Goal: Task Accomplishment & Management: Use online tool/utility

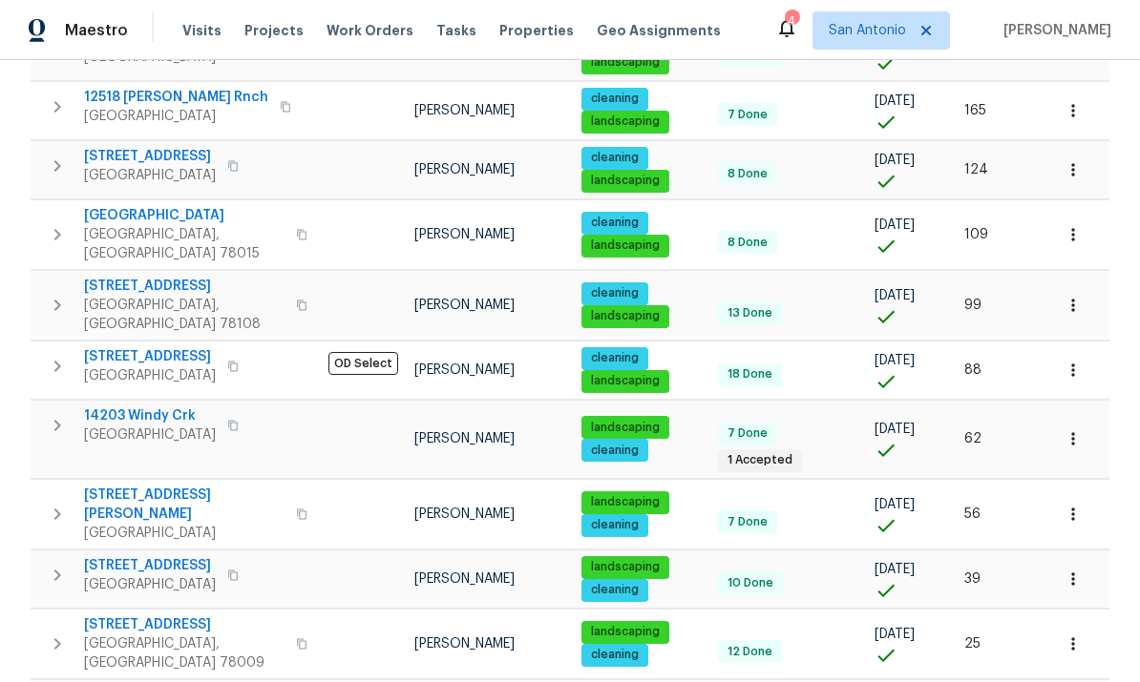
scroll to position [576, 0]
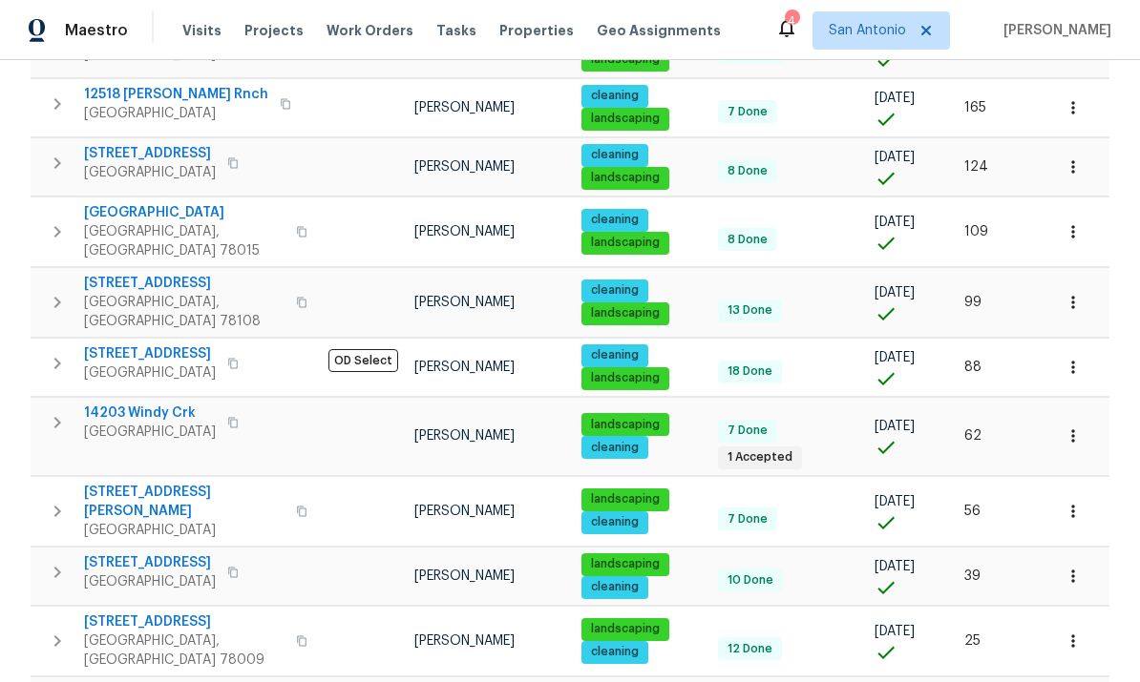
click at [117, 423] on span "[GEOGRAPHIC_DATA]" at bounding box center [150, 432] width 132 height 19
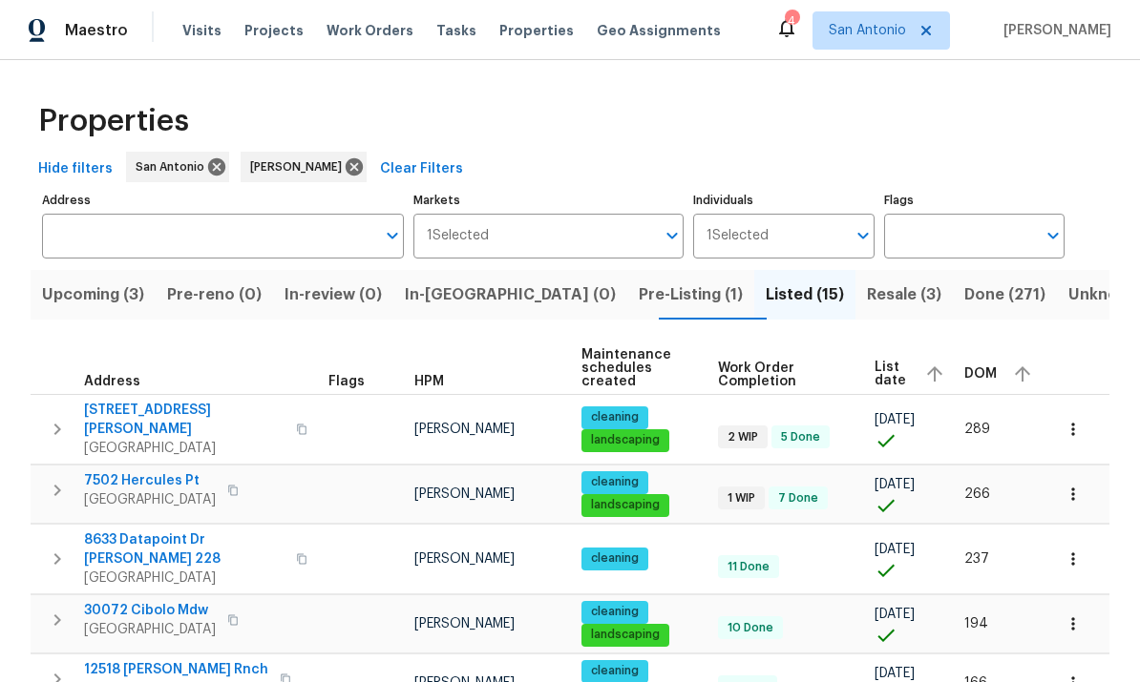
scroll to position [0, 0]
click at [95, 282] on span "Upcoming (3)" at bounding box center [93, 295] width 102 height 27
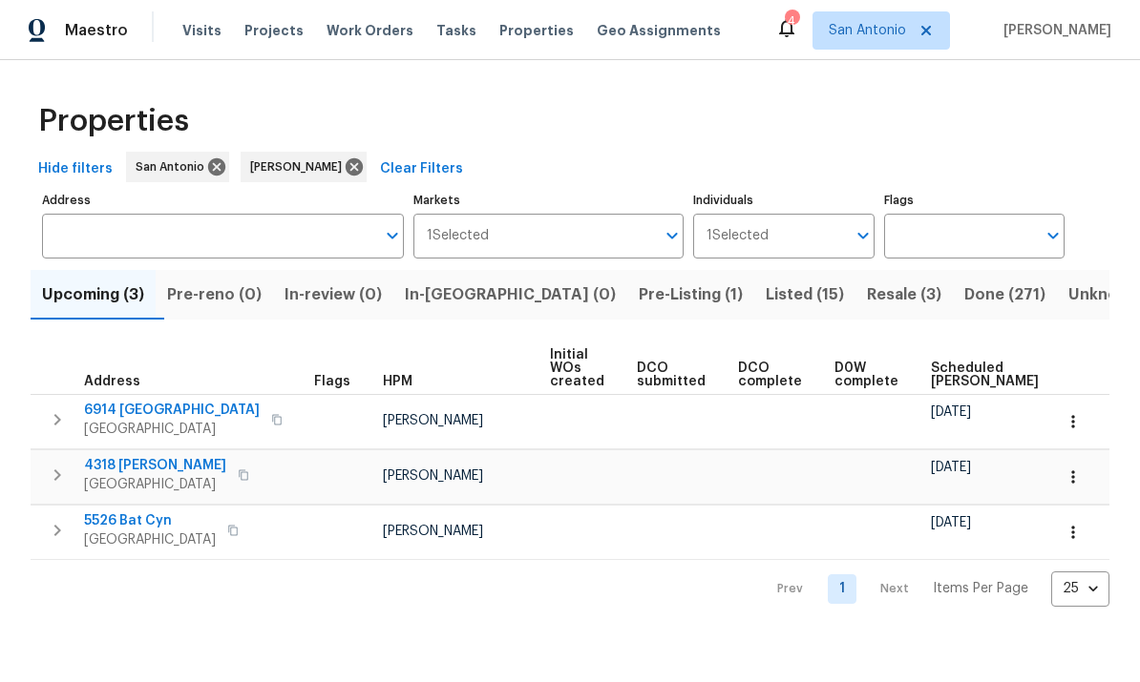
click at [639, 293] on span "Pre-Listing (1)" at bounding box center [691, 295] width 104 height 27
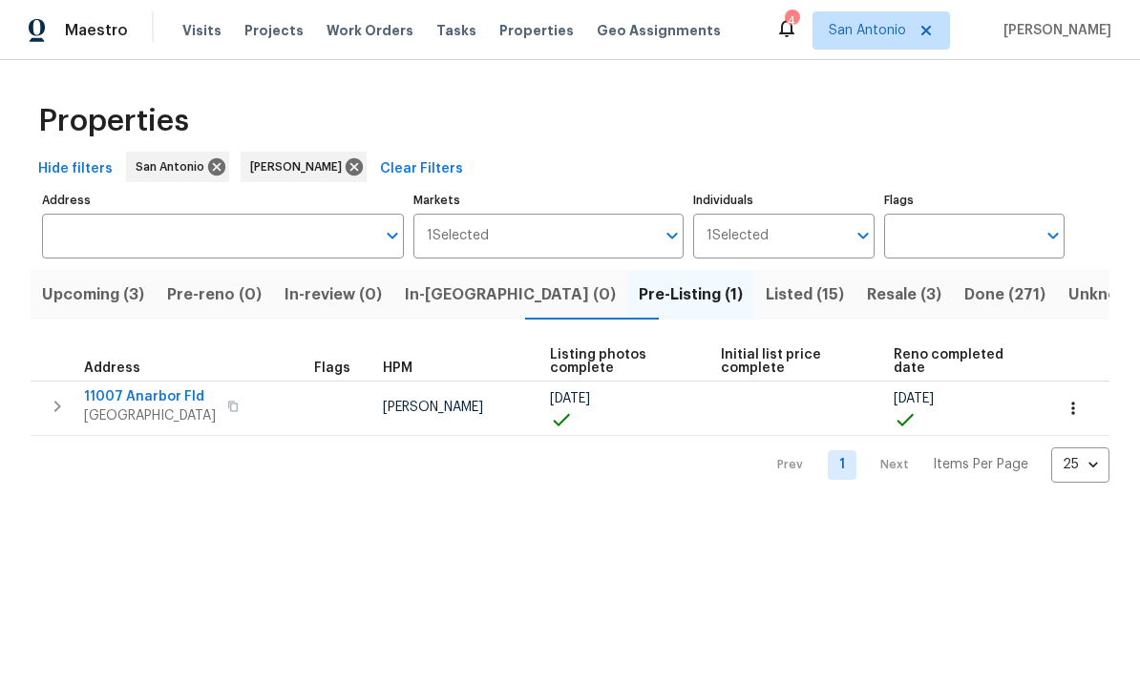
click at [765, 304] on span "Listed (15)" at bounding box center [804, 295] width 78 height 27
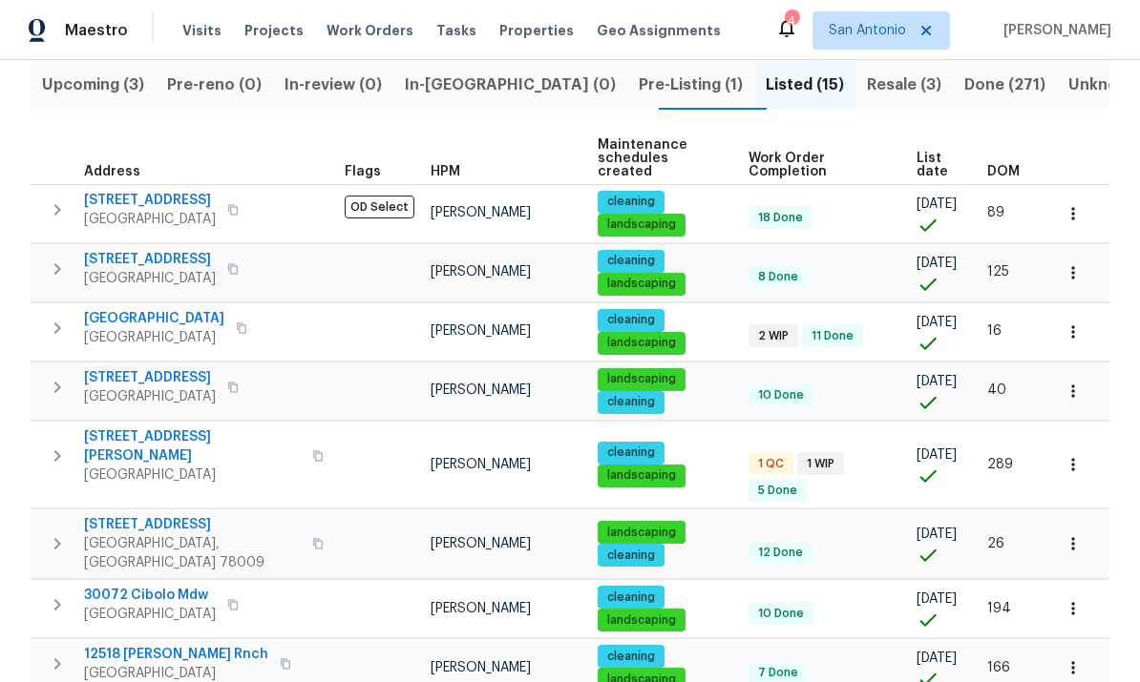
scroll to position [215, 0]
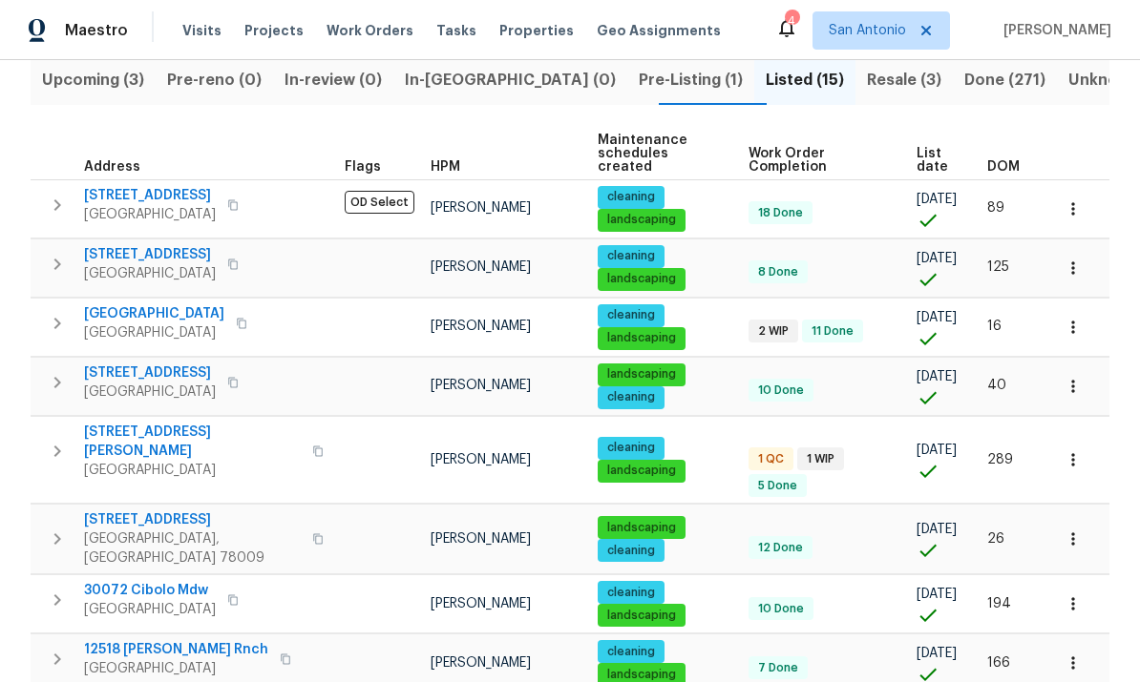
click at [136, 430] on span "3831 Harry Wurzbach Rd Bldg 16" at bounding box center [192, 442] width 217 height 38
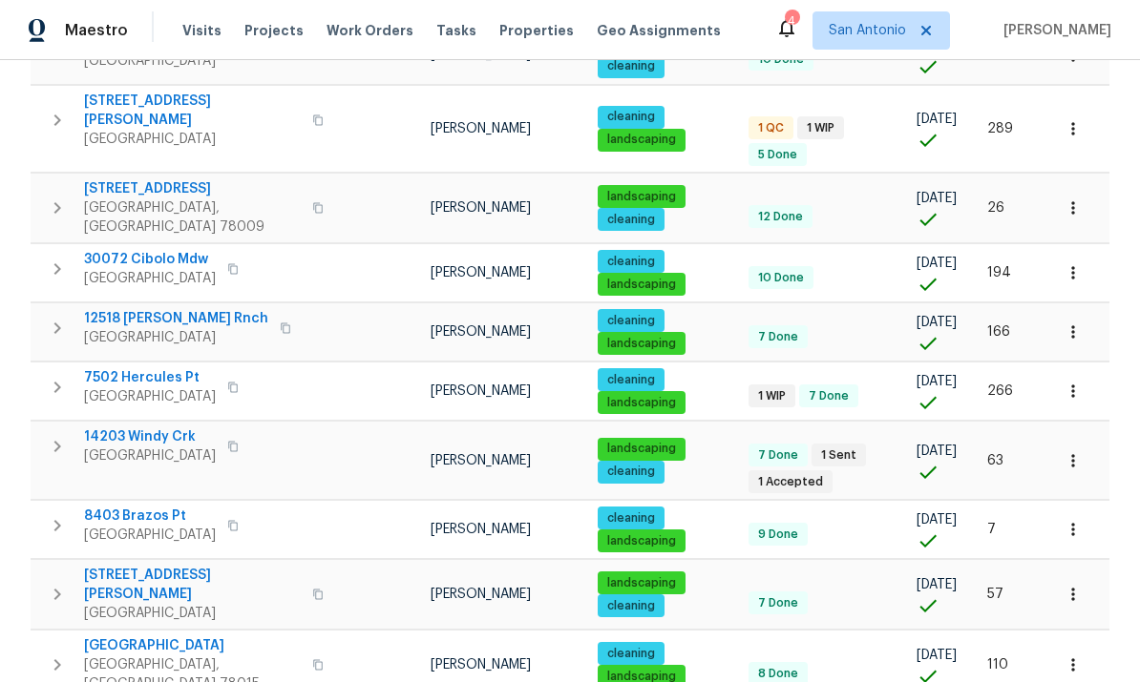
scroll to position [545, 0]
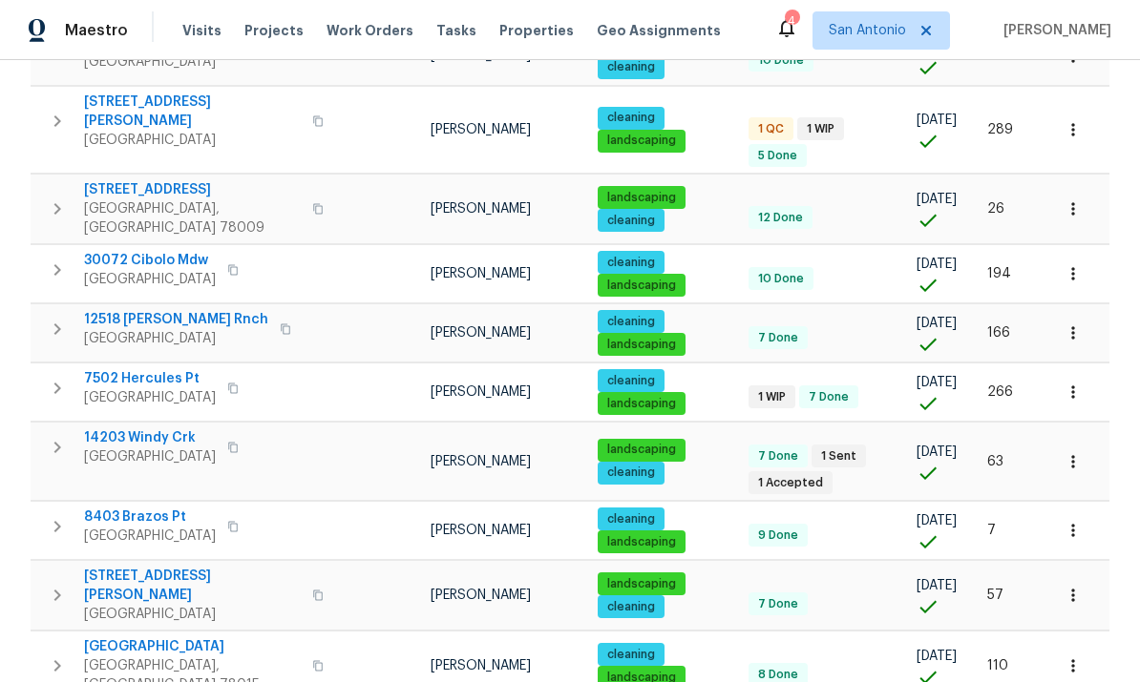
click at [138, 605] on span "[GEOGRAPHIC_DATA]" at bounding box center [192, 614] width 217 height 19
click at [1078, 586] on icon "button" at bounding box center [1072, 595] width 19 height 19
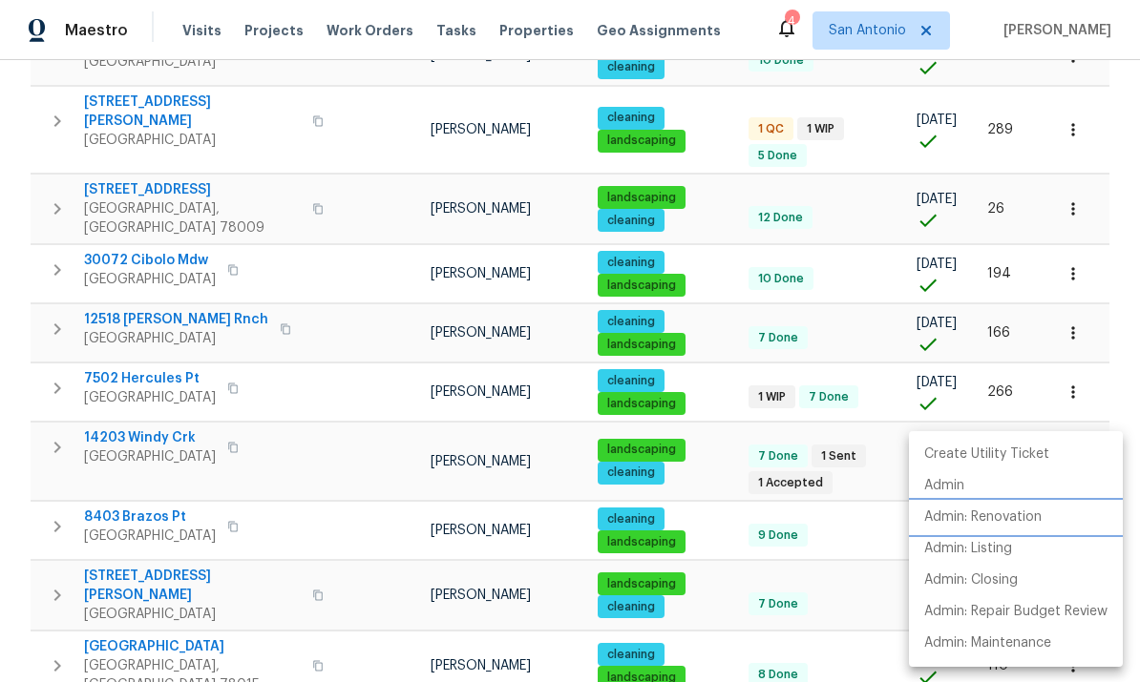
click at [1024, 521] on p "Admin: Renovation" at bounding box center [982, 518] width 117 height 20
click at [362, 460] on div at bounding box center [570, 341] width 1140 height 682
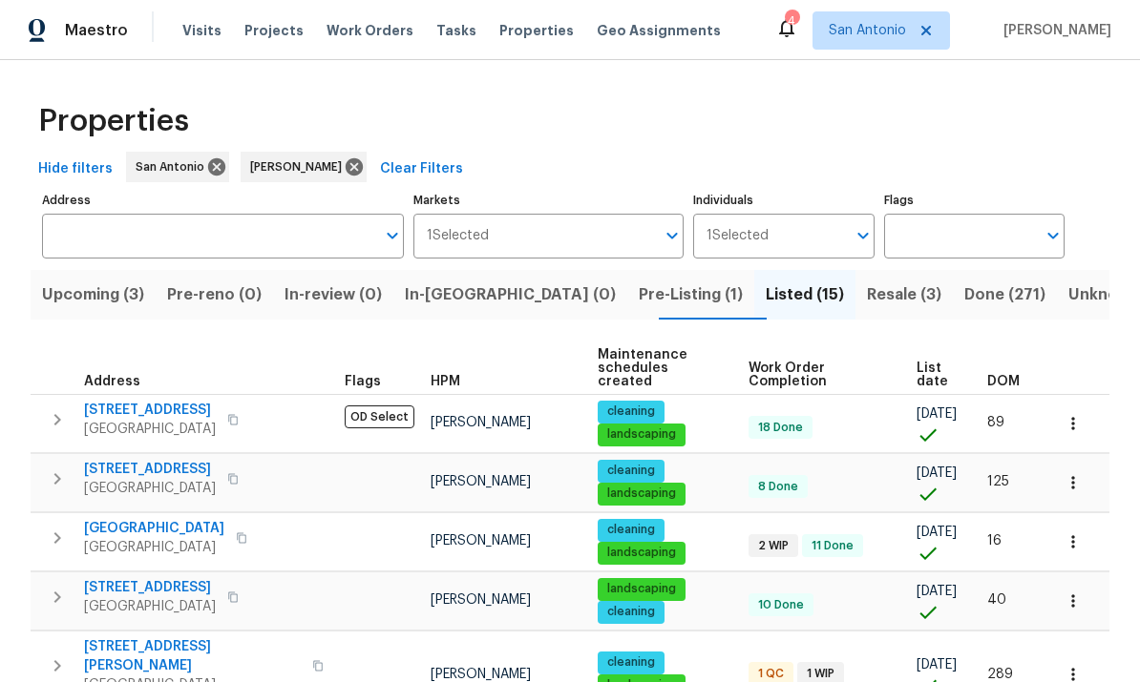
scroll to position [0, 0]
click at [639, 295] on span "Pre-Listing (1)" at bounding box center [691, 295] width 104 height 27
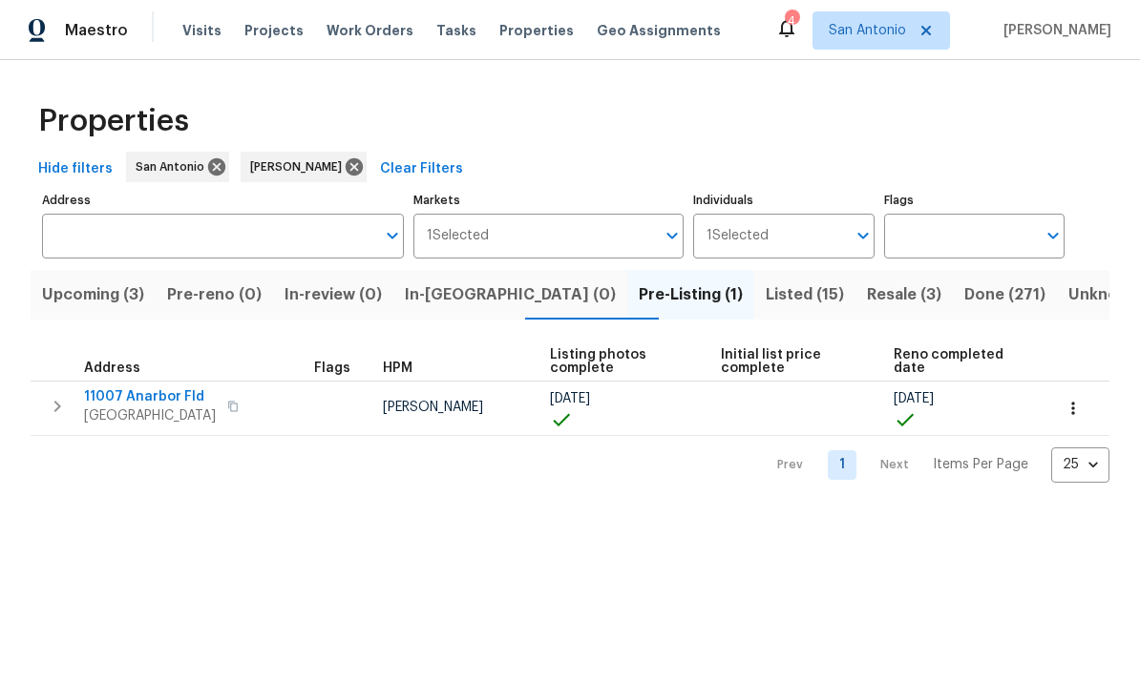
click at [1079, 419] on button "button" at bounding box center [1073, 408] width 42 height 42
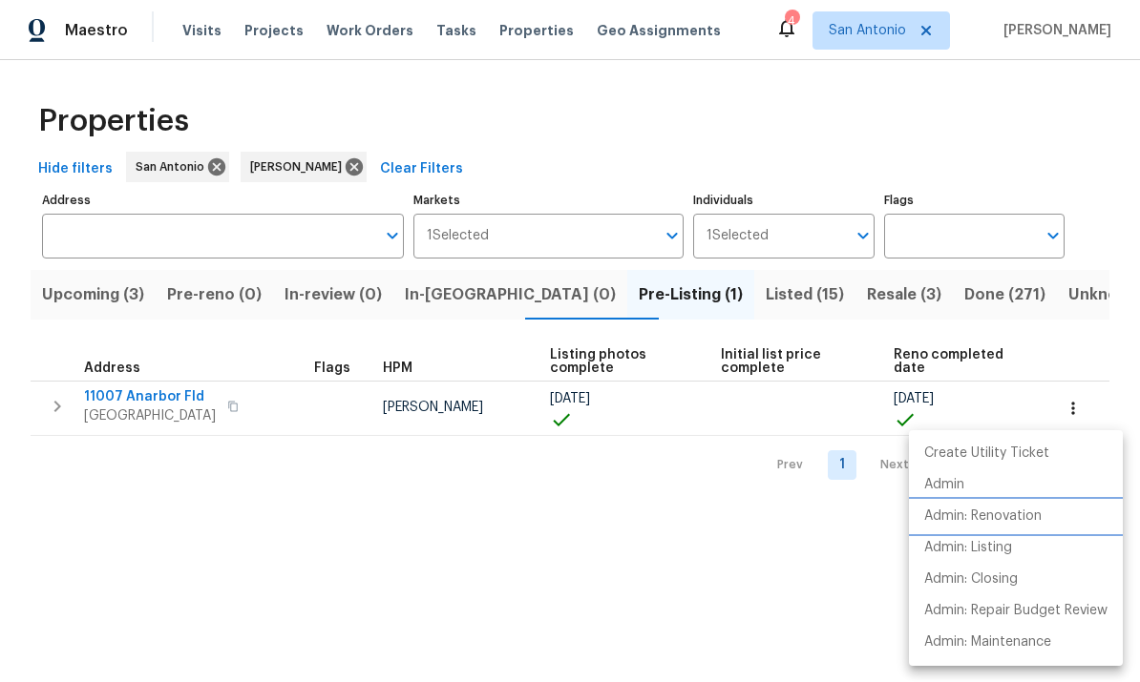
click at [985, 517] on p "Admin: Renovation" at bounding box center [982, 517] width 117 height 20
click at [662, 579] on div at bounding box center [570, 341] width 1140 height 682
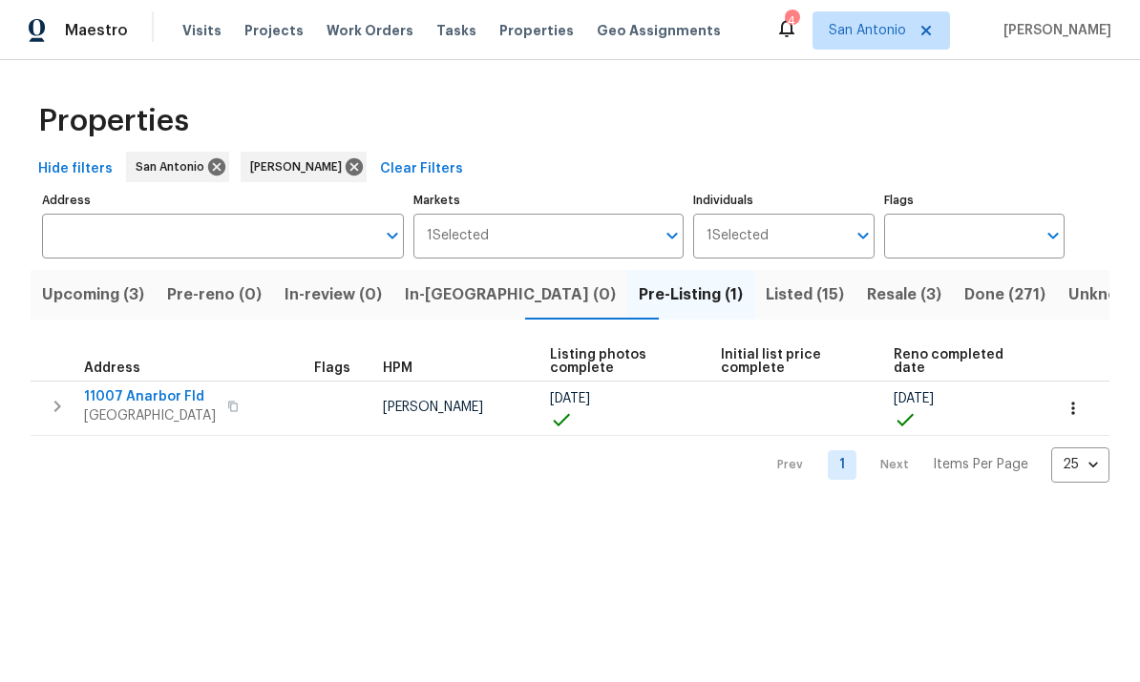
click at [1072, 416] on icon "button" at bounding box center [1072, 408] width 19 height 19
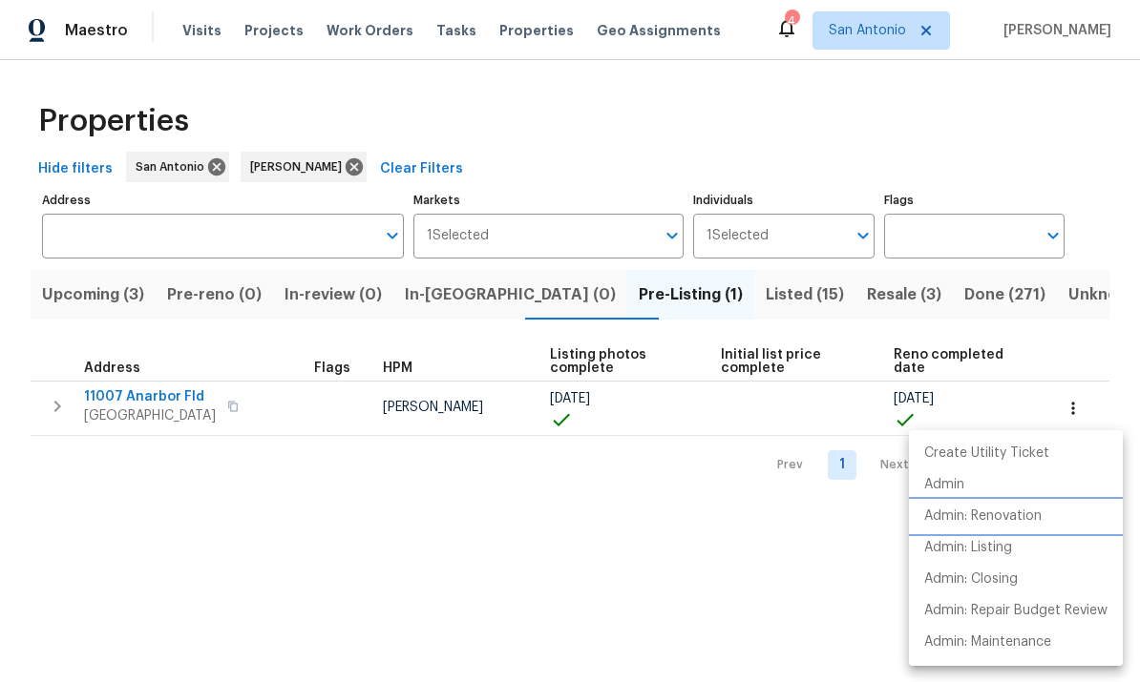
click at [1000, 514] on p "Admin: Renovation" at bounding box center [982, 517] width 117 height 20
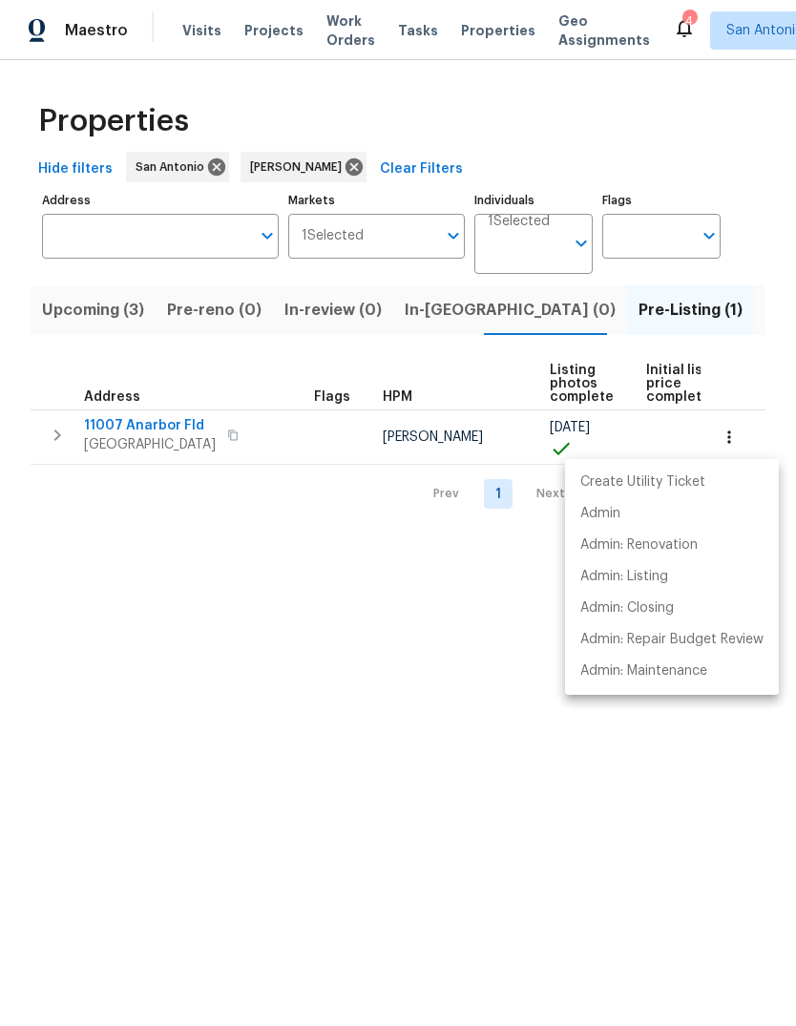
click at [89, 307] on div at bounding box center [398, 513] width 796 height 1026
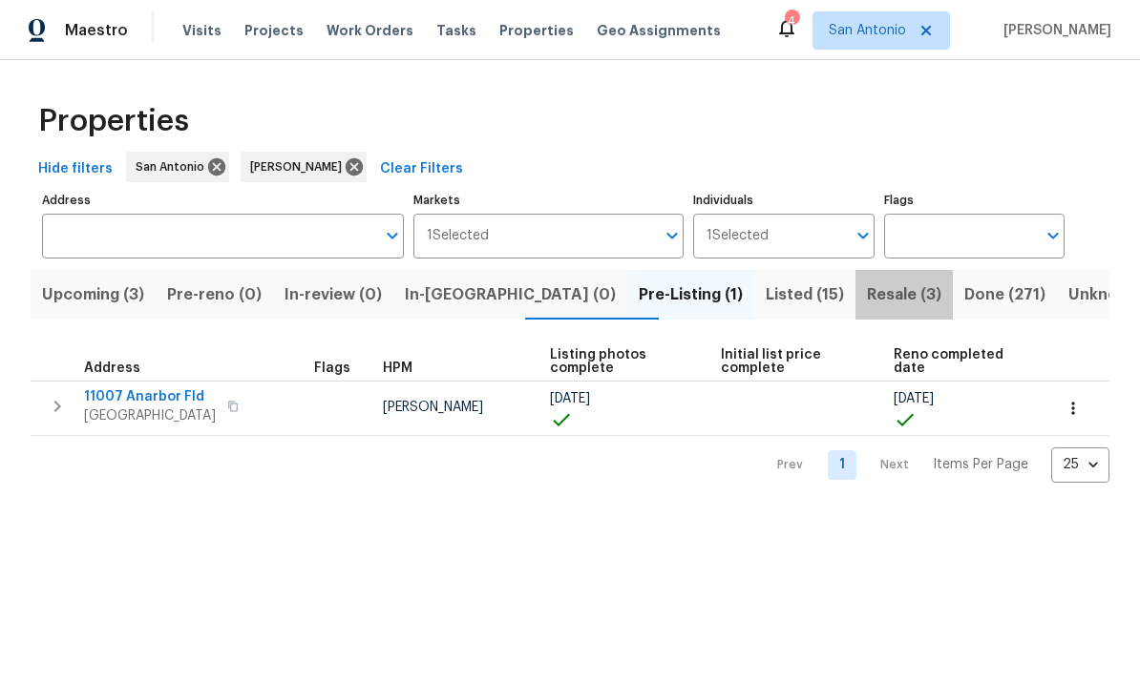
click at [867, 298] on span "Resale (3)" at bounding box center [904, 295] width 74 height 27
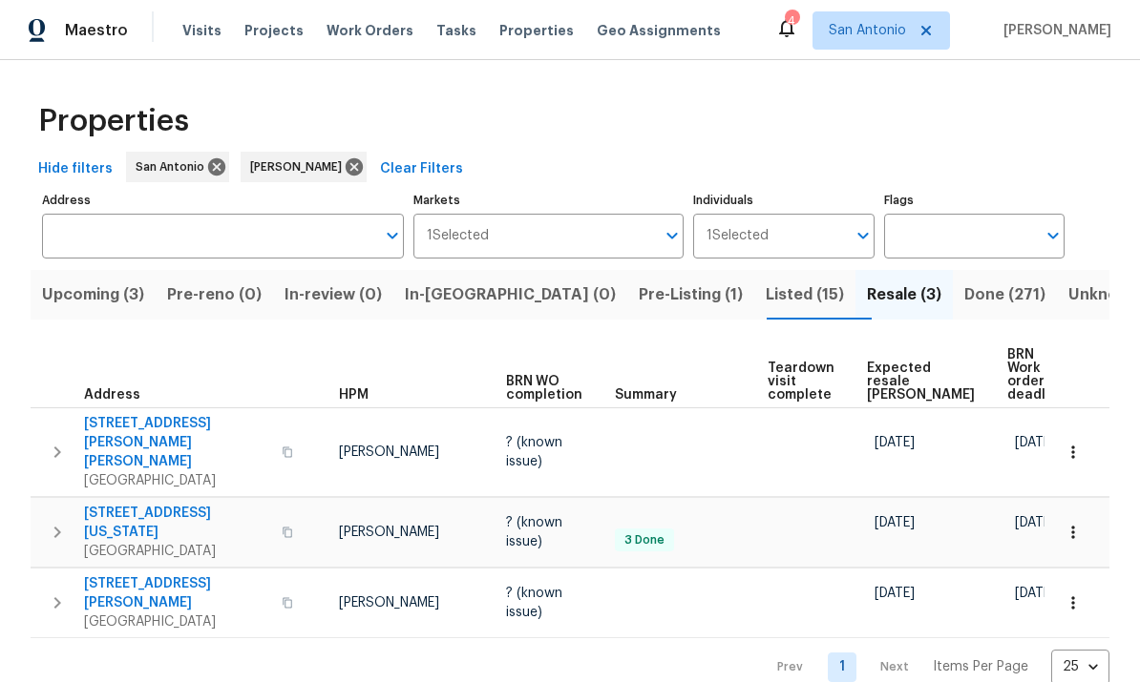
scroll to position [0, 42]
click at [1071, 446] on icon "button" at bounding box center [1072, 452] width 3 height 12
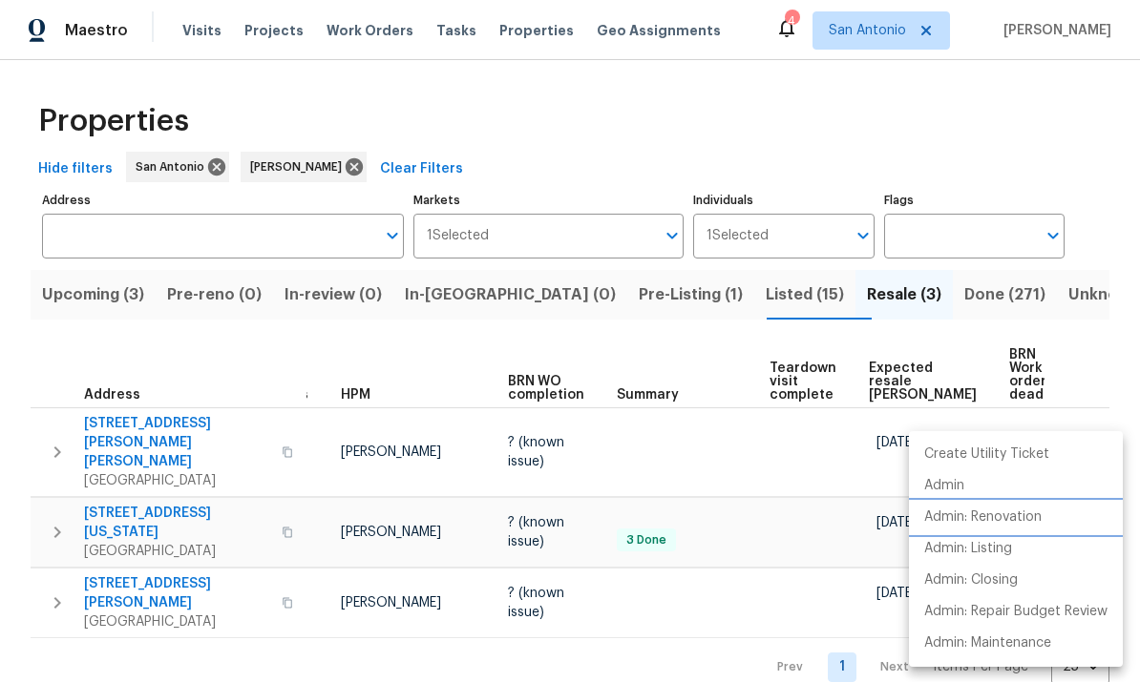
click at [975, 525] on p "Admin: Renovation" at bounding box center [982, 518] width 117 height 20
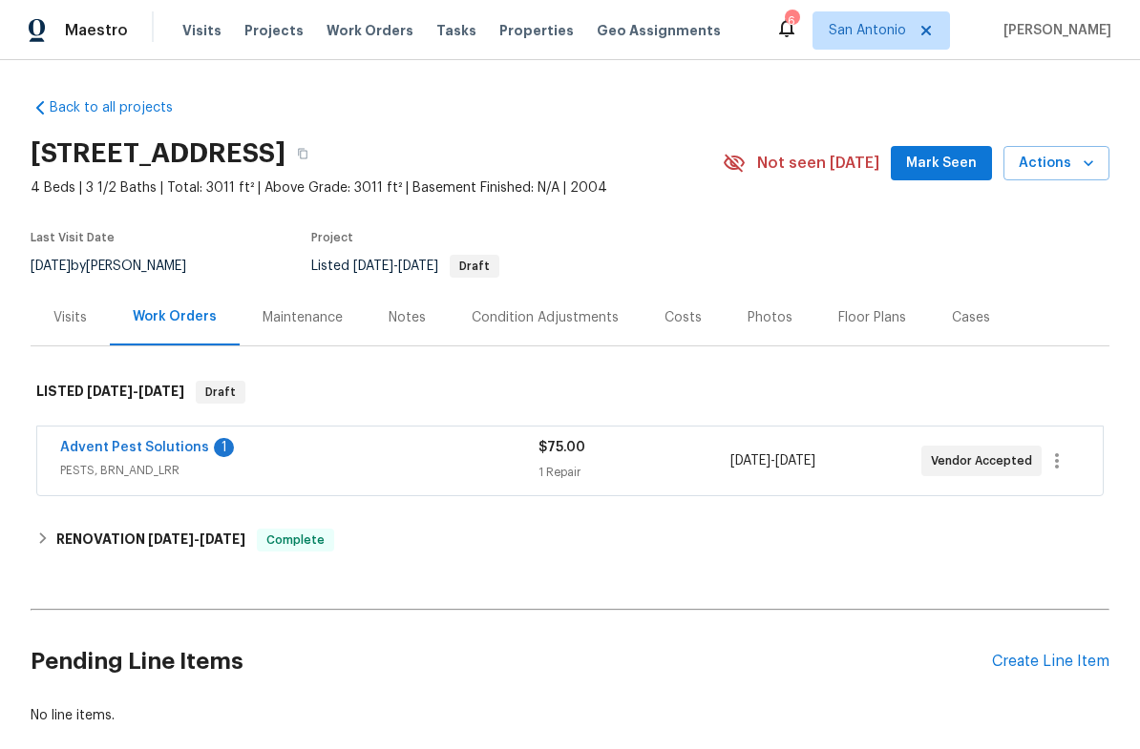
click at [155, 446] on link "Advent Pest Solutions" at bounding box center [134, 447] width 149 height 13
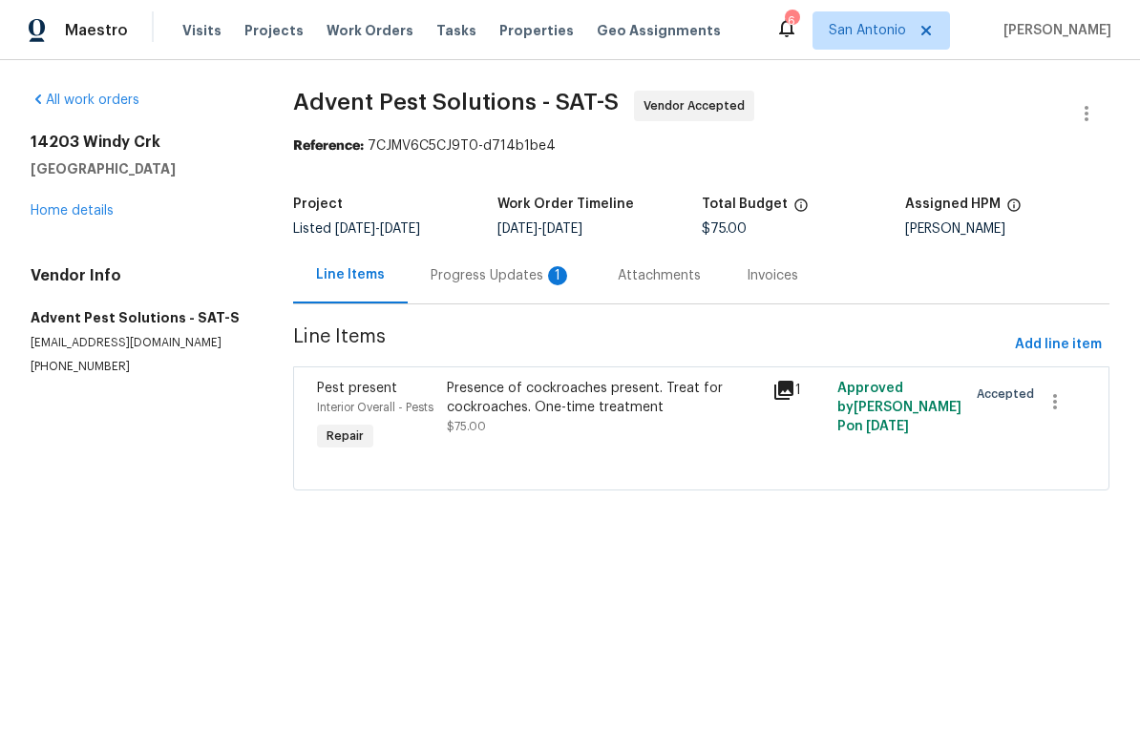
click at [480, 275] on div "Progress Updates 1" at bounding box center [500, 275] width 141 height 19
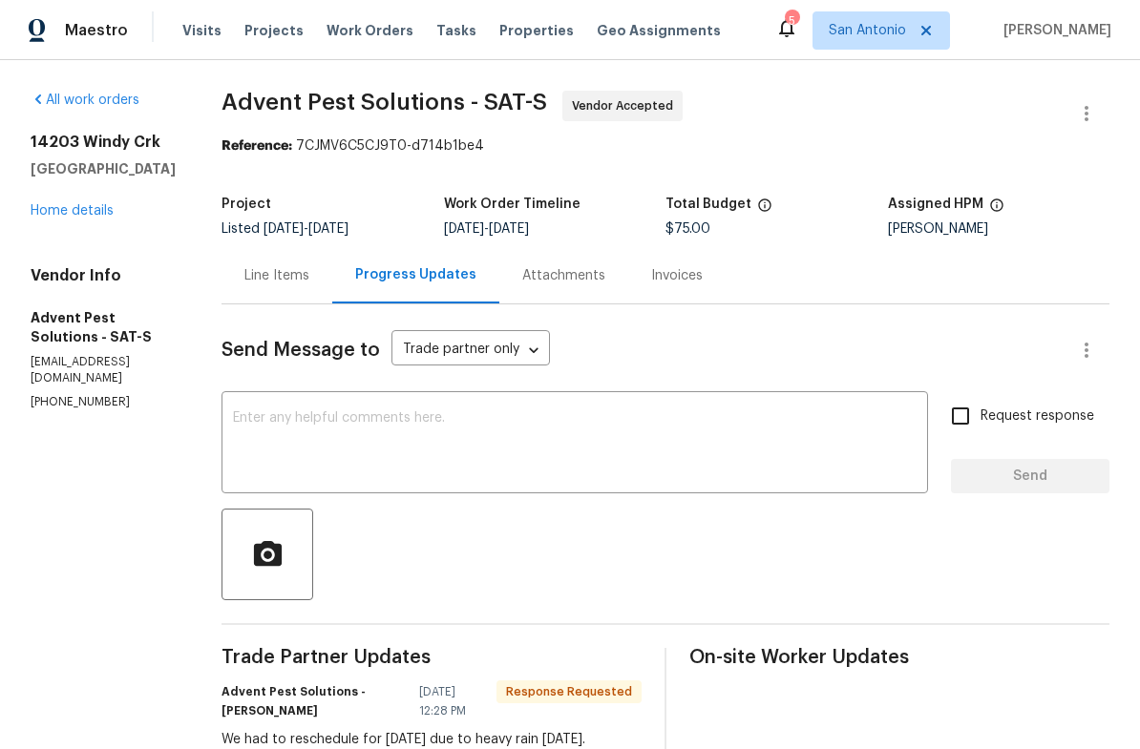
click at [59, 217] on link "Home details" at bounding box center [72, 210] width 83 height 13
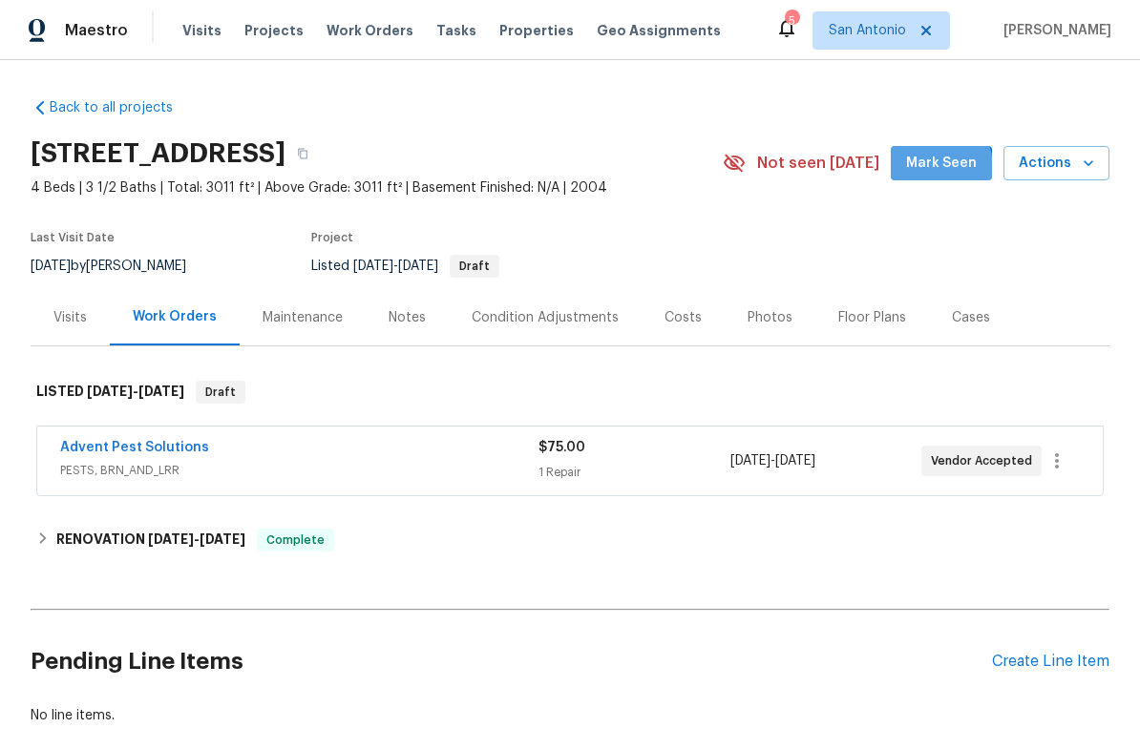
click at [937, 167] on span "Mark Seen" at bounding box center [941, 164] width 71 height 24
click at [1036, 657] on div "Create Line Item" at bounding box center [1050, 662] width 117 height 18
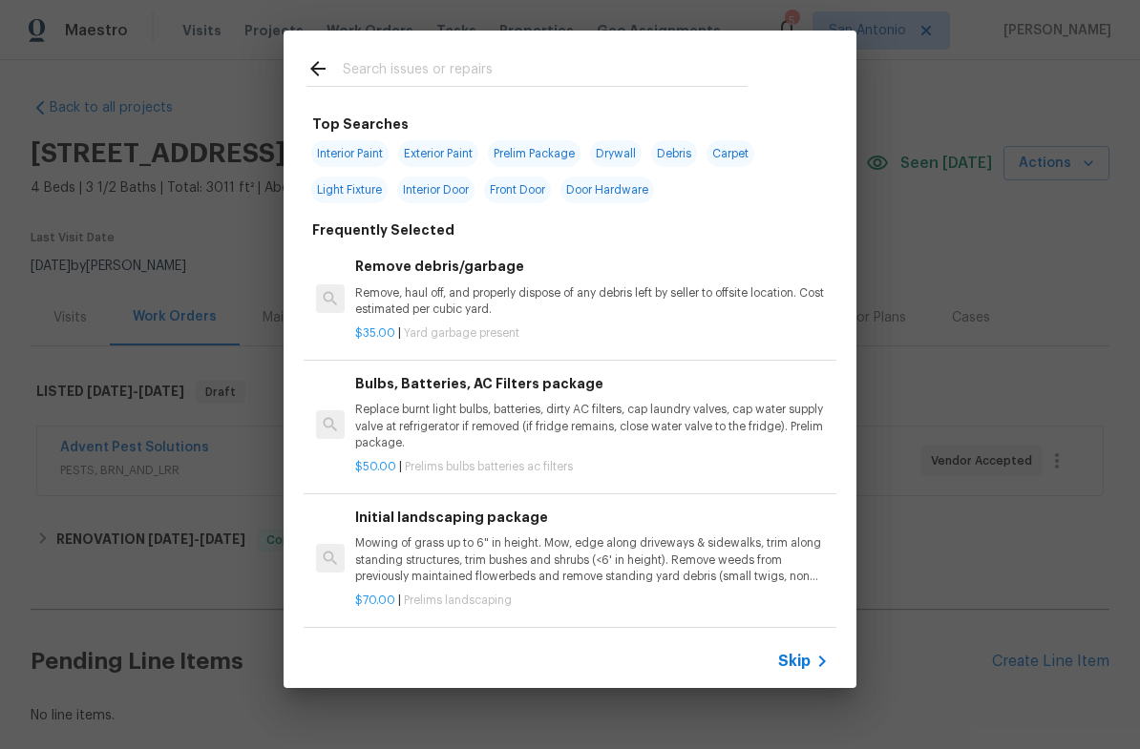
click at [801, 659] on span "Skip" at bounding box center [794, 661] width 32 height 19
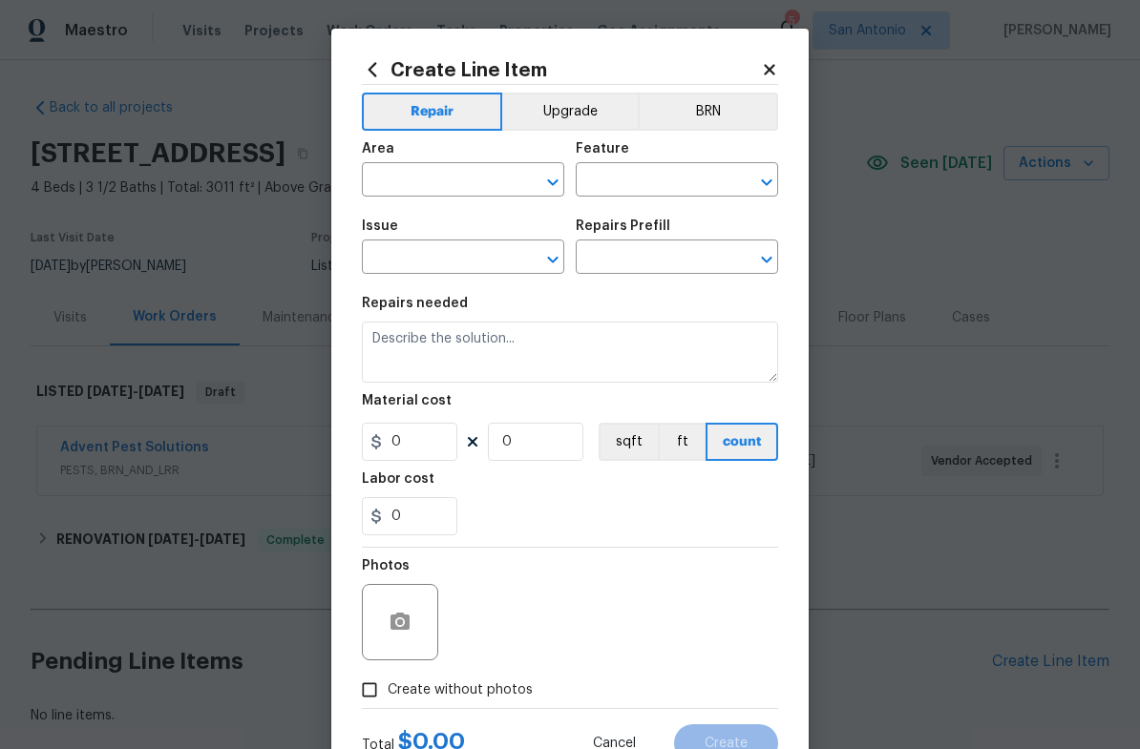
click at [421, 163] on div "Area" at bounding box center [463, 154] width 202 height 25
click at [428, 182] on input "text" at bounding box center [436, 182] width 149 height 30
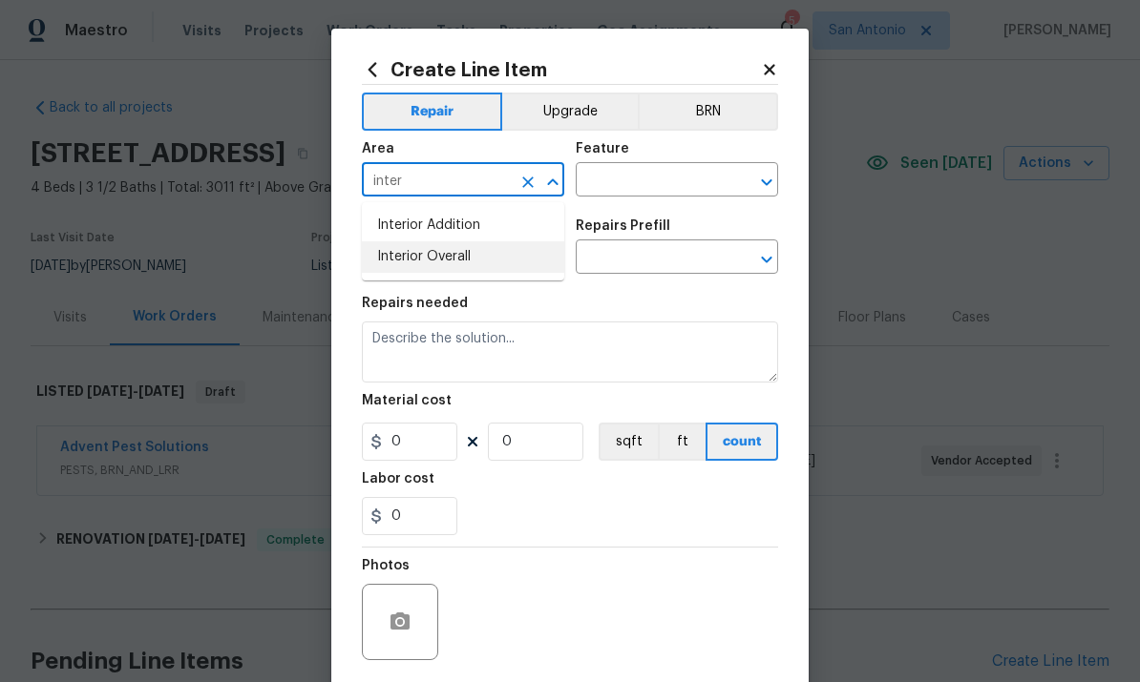
click at [424, 255] on li "Interior Overall" at bounding box center [463, 256] width 202 height 31
type input "Interior Overall"
click at [647, 179] on input "text" at bounding box center [650, 182] width 149 height 30
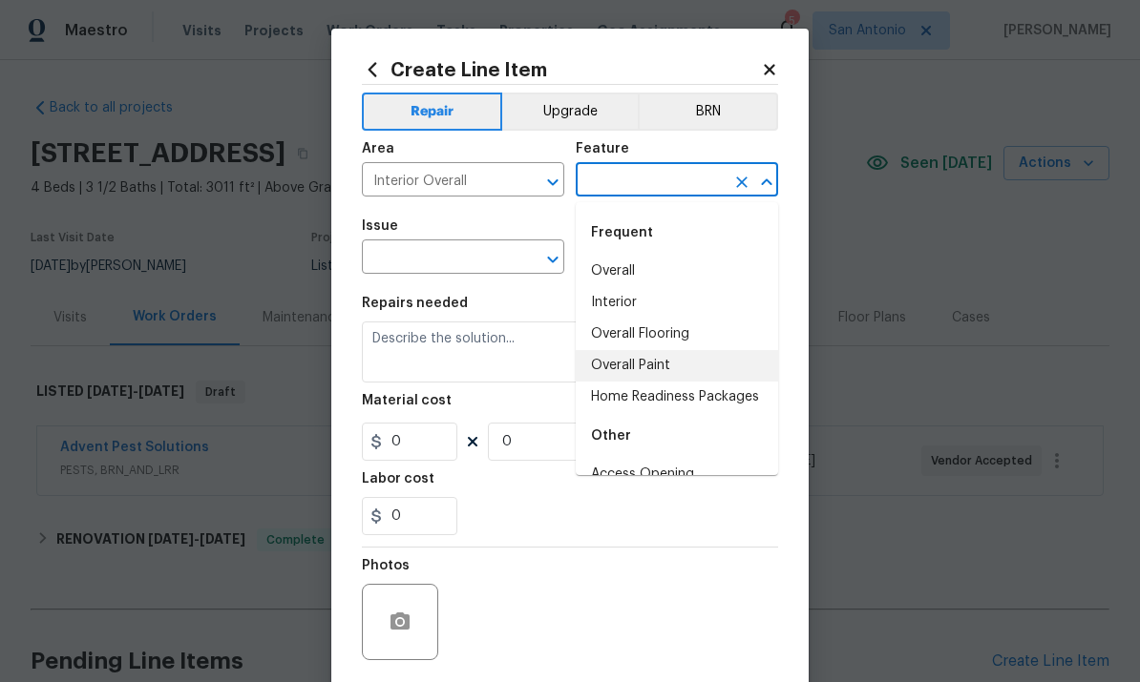
click at [643, 362] on li "Overall Paint" at bounding box center [677, 365] width 202 height 31
type input "Overall Paint"
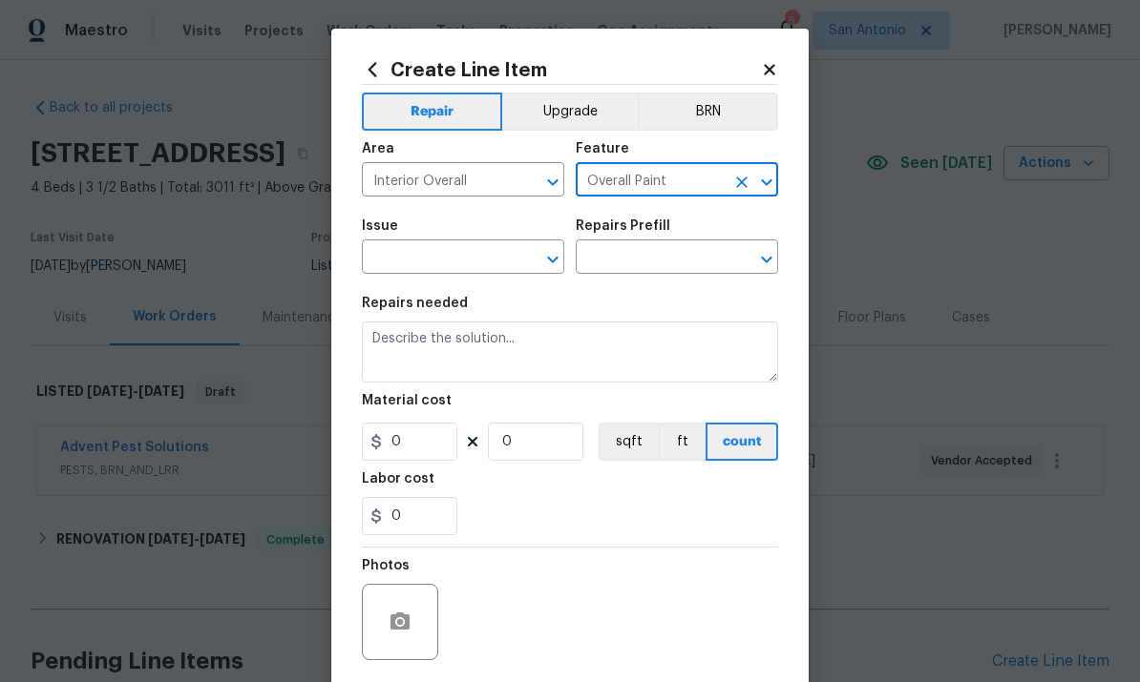
click at [399, 267] on input "text" at bounding box center [436, 259] width 149 height 30
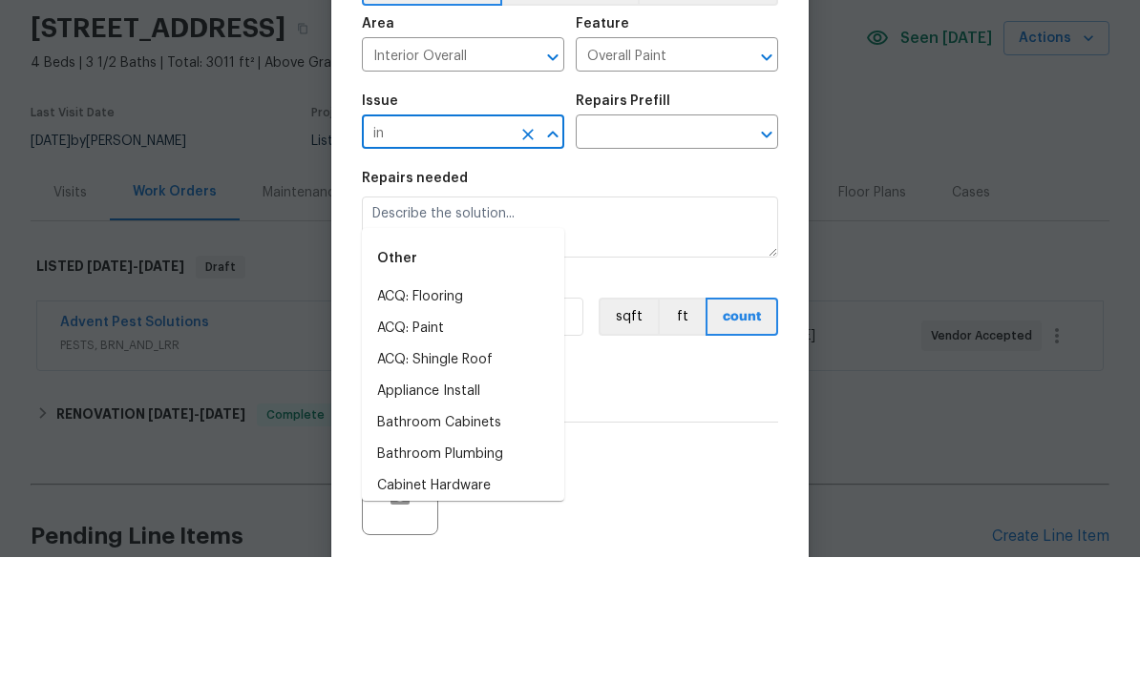
scroll to position [72, 0]
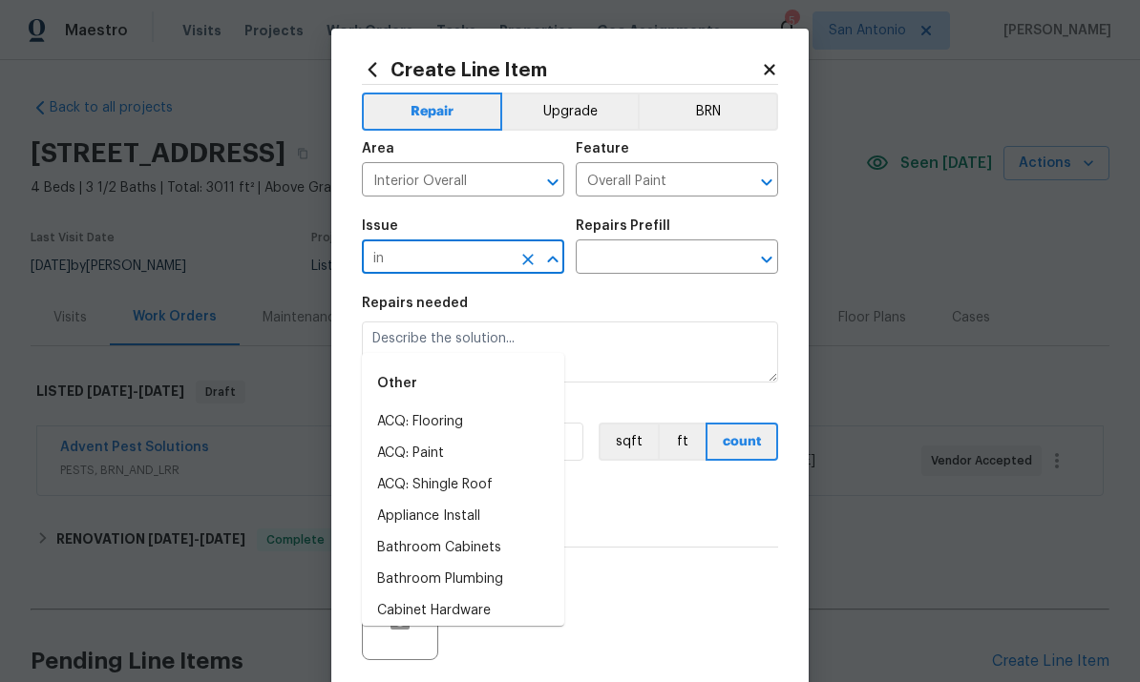
click at [434, 260] on input "in" at bounding box center [436, 259] width 149 height 30
click at [422, 564] on li "Interior Paint" at bounding box center [463, 579] width 202 height 31
type input "Interior Paint"
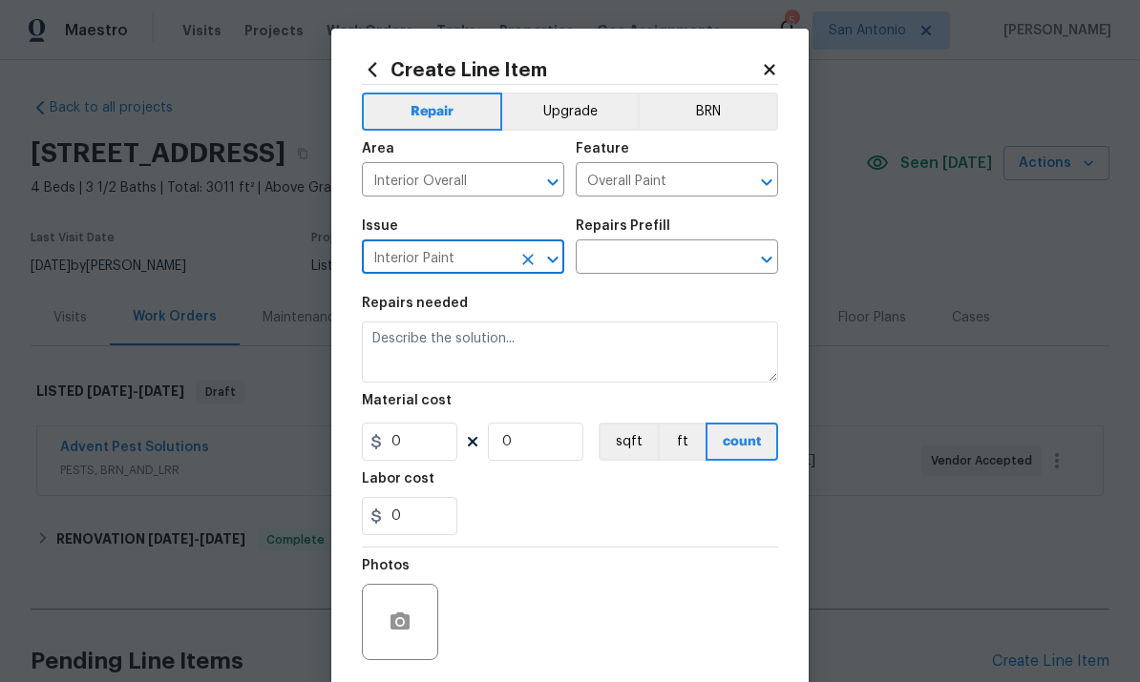
click at [642, 266] on input "text" at bounding box center [650, 259] width 149 height 30
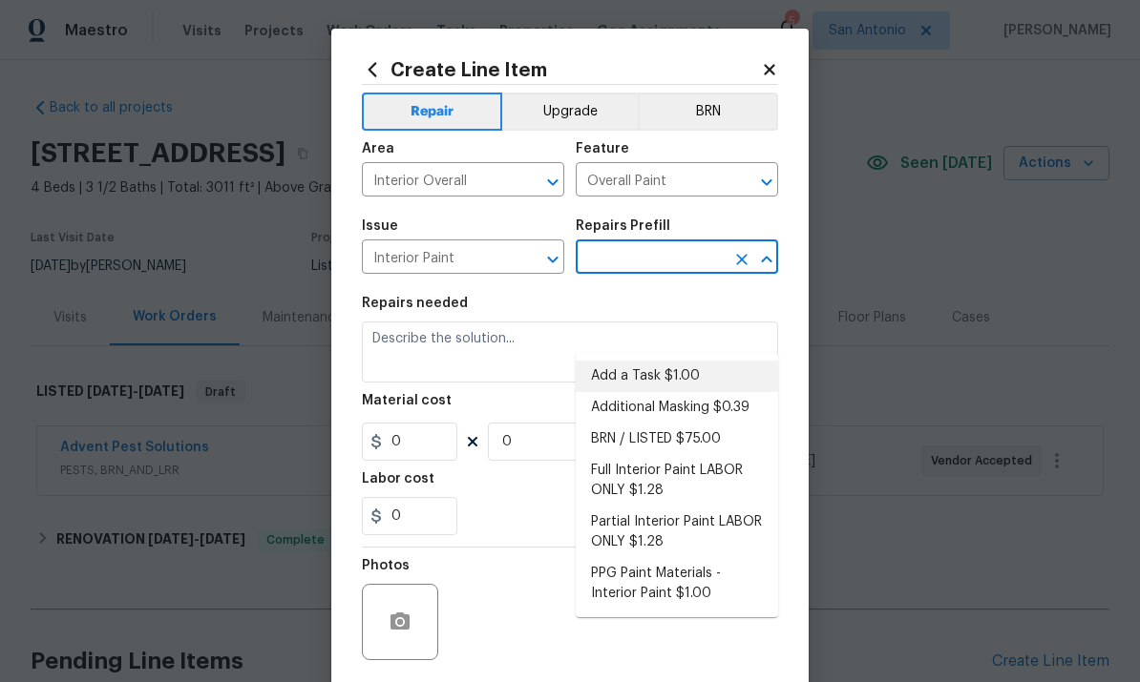
click at [646, 361] on li "Add a Task $1.00" at bounding box center [677, 376] width 202 height 31
type input "Add a Task $1.00"
type textarea "HPM to detail"
type input "1"
type input "Add a Task $1.00"
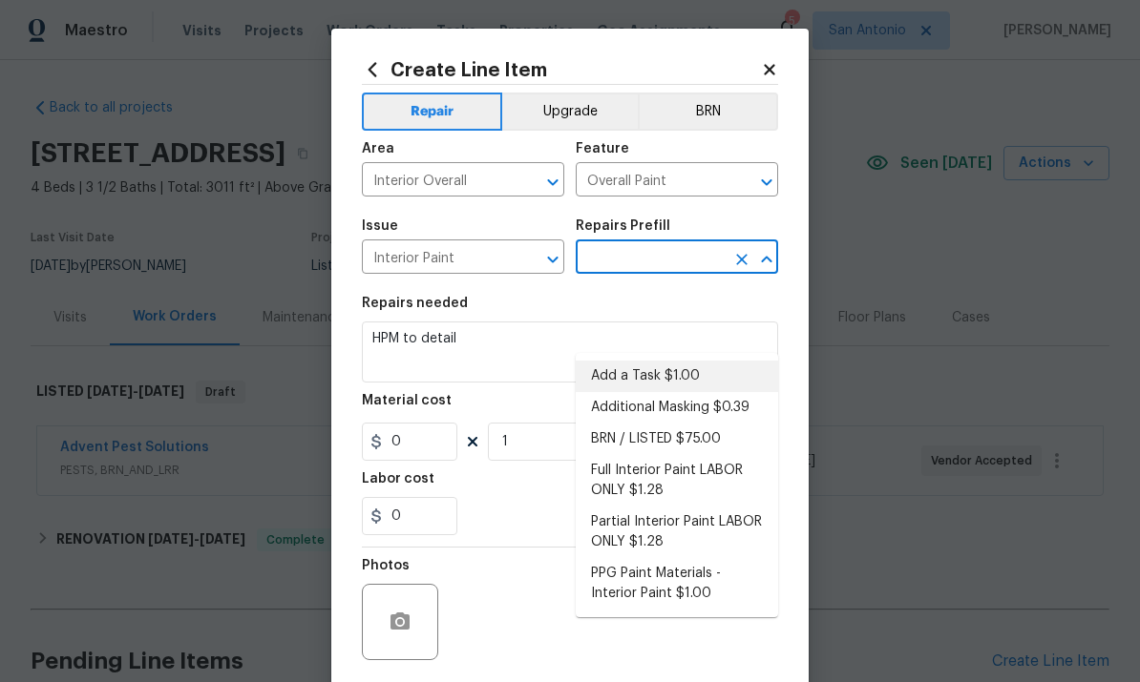
type input "1"
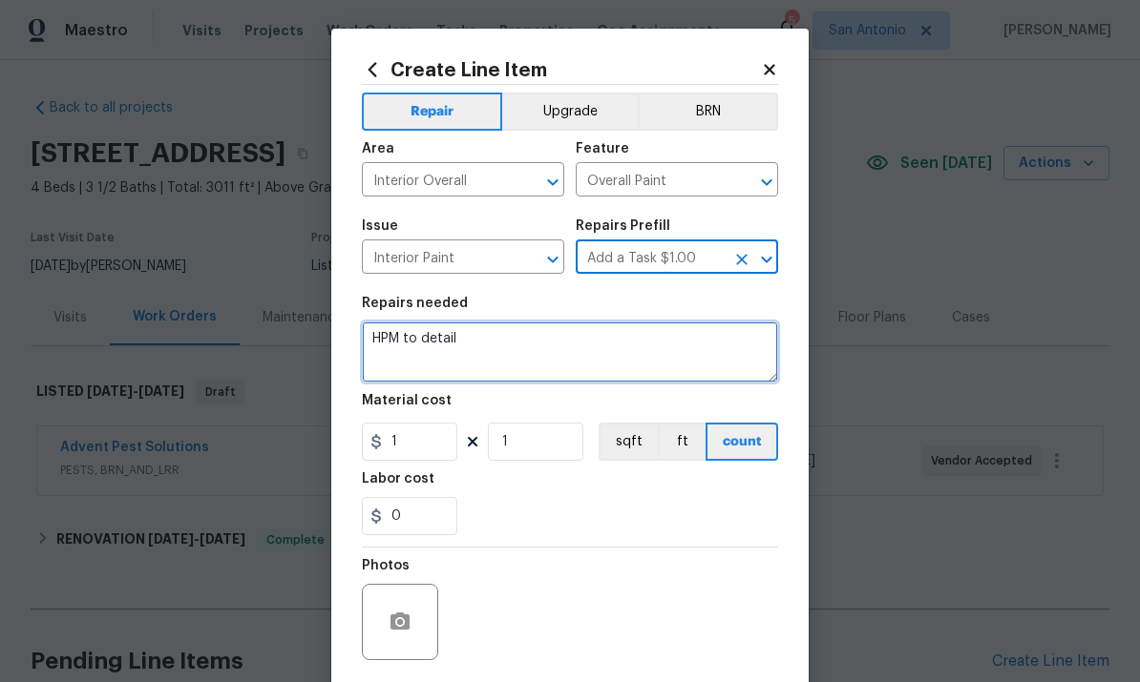
click at [367, 345] on textarea "HPM to detail" at bounding box center [570, 352] width 416 height 61
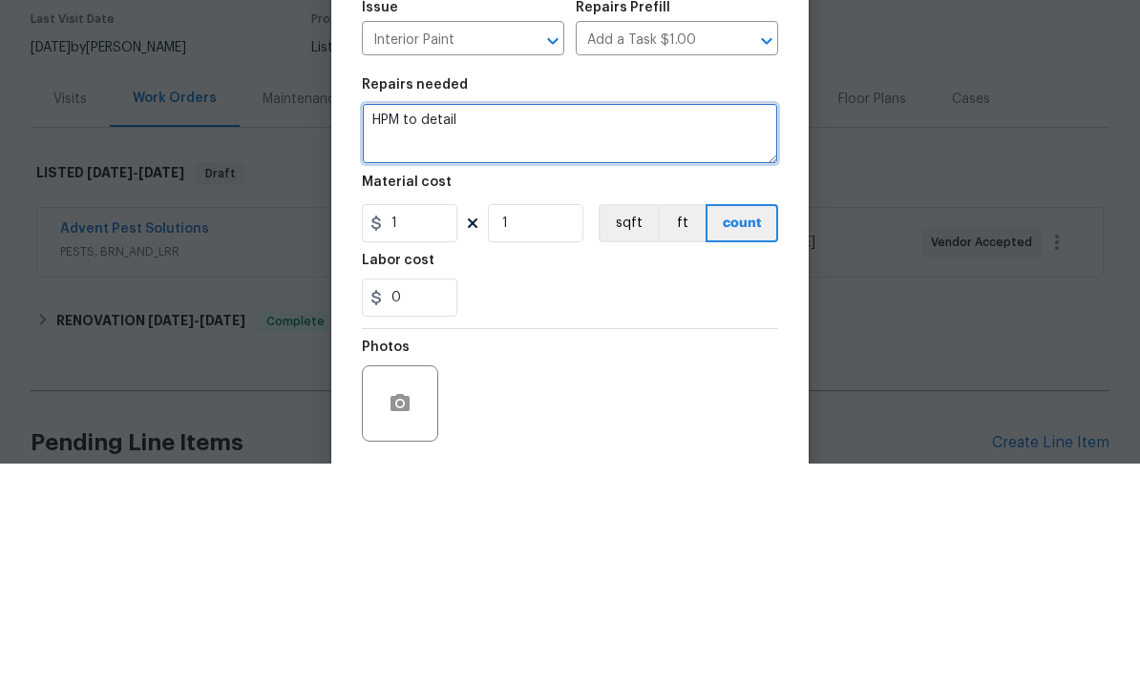
click at [377, 322] on textarea "HPM to detail" at bounding box center [570, 352] width 416 height 61
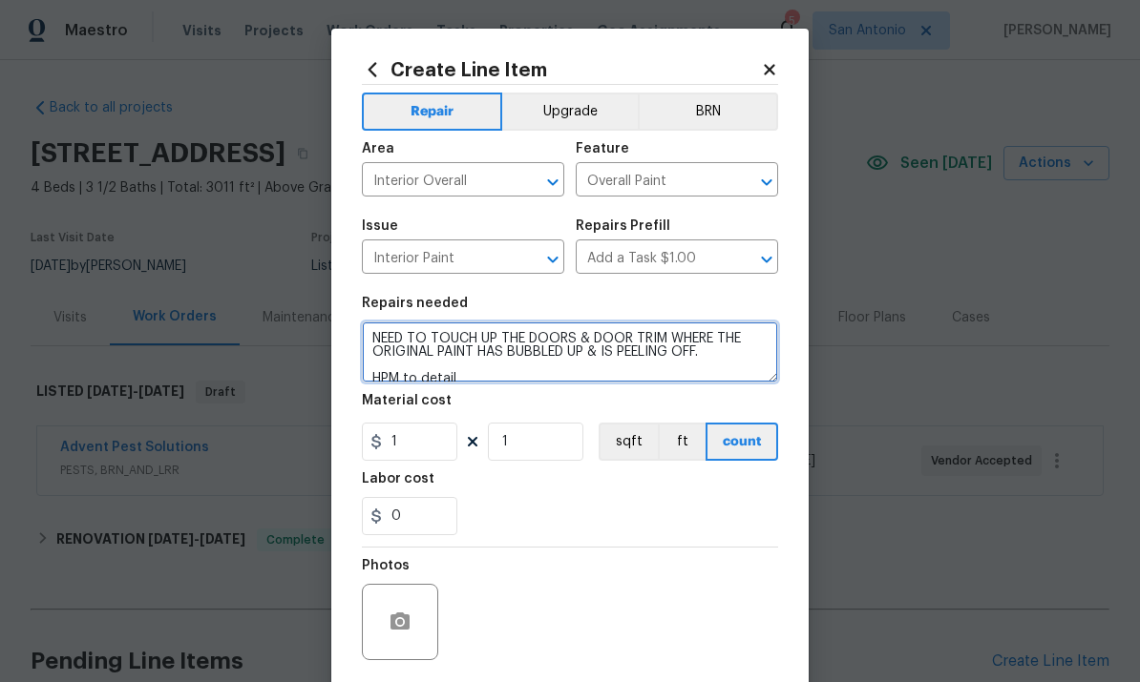
type textarea "NEED TO TOUCH UP THE DOORS & DOOR TRIM WHERE THE ORIGINAL PAINT HAS BUBBLED UP …"
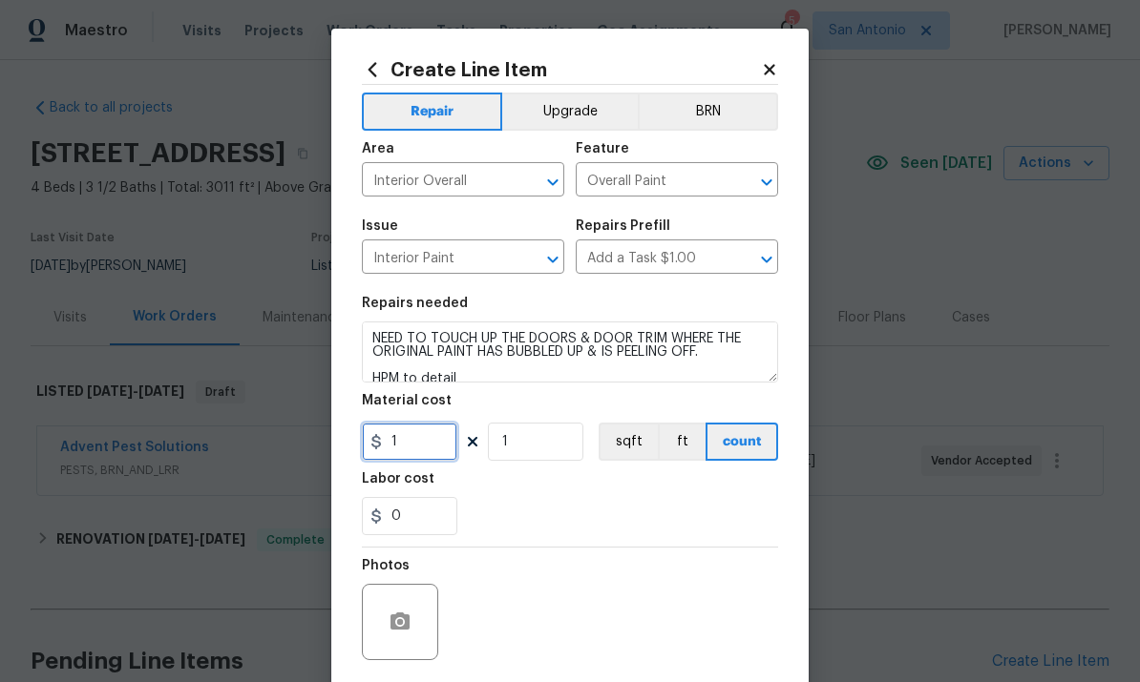
click at [426, 438] on input "1" at bounding box center [409, 442] width 95 height 38
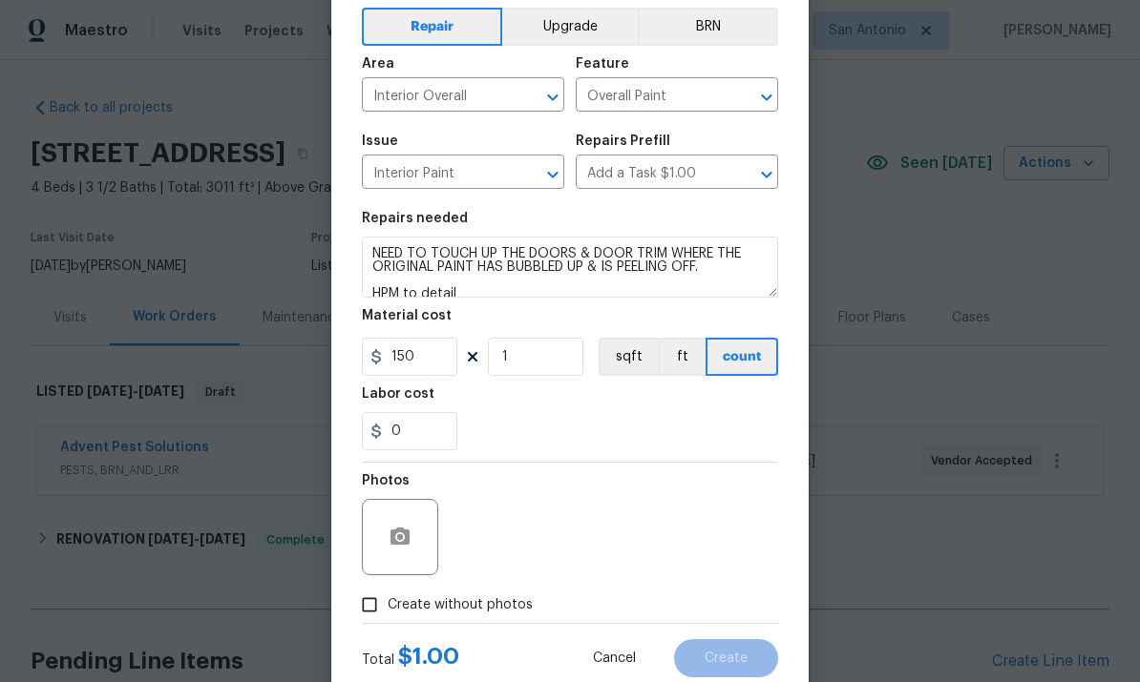
scroll to position [91, 0]
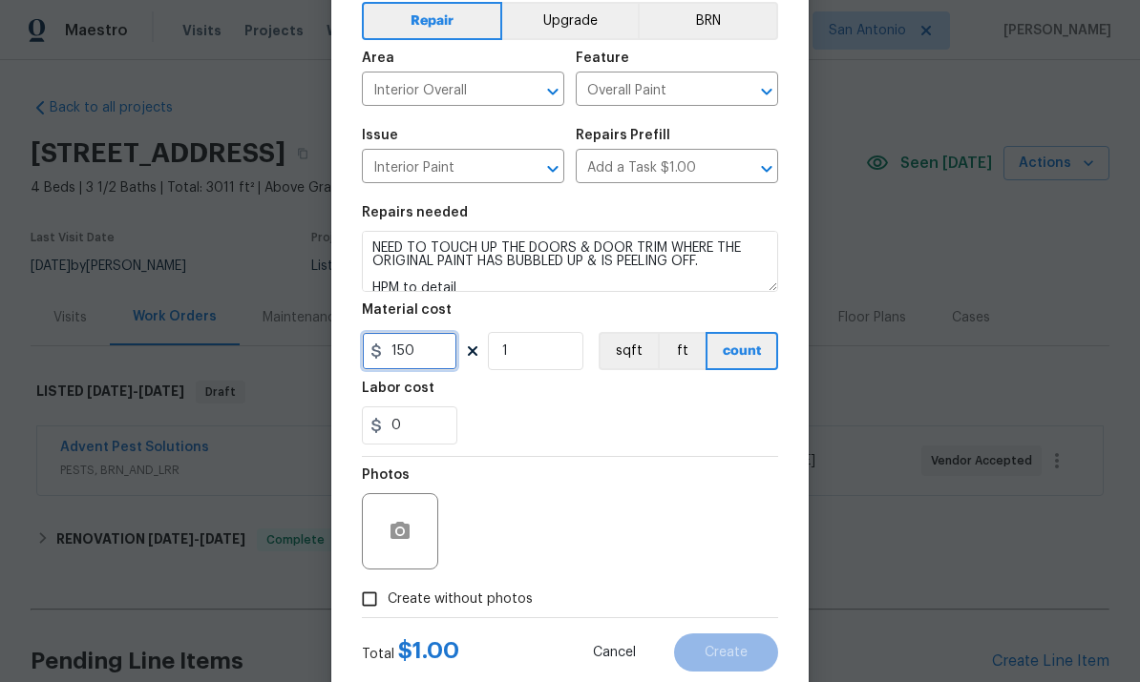
type input "150"
click at [370, 607] on input "Create without photos" at bounding box center [369, 599] width 36 height 36
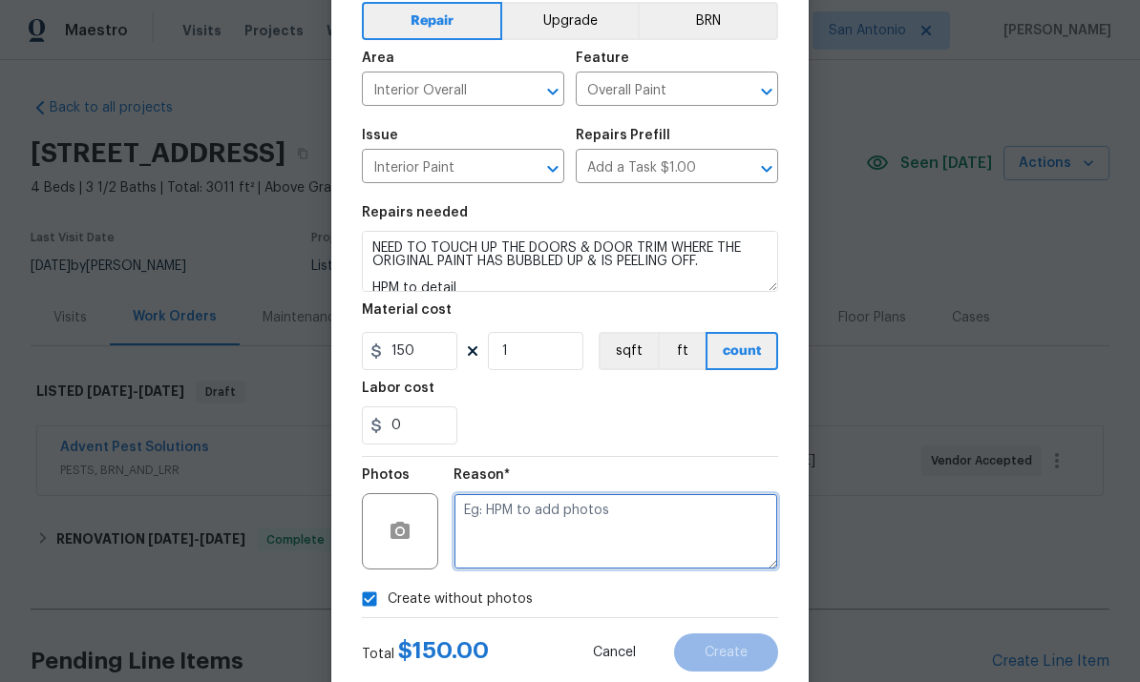
click at [513, 523] on textarea at bounding box center [615, 531] width 325 height 76
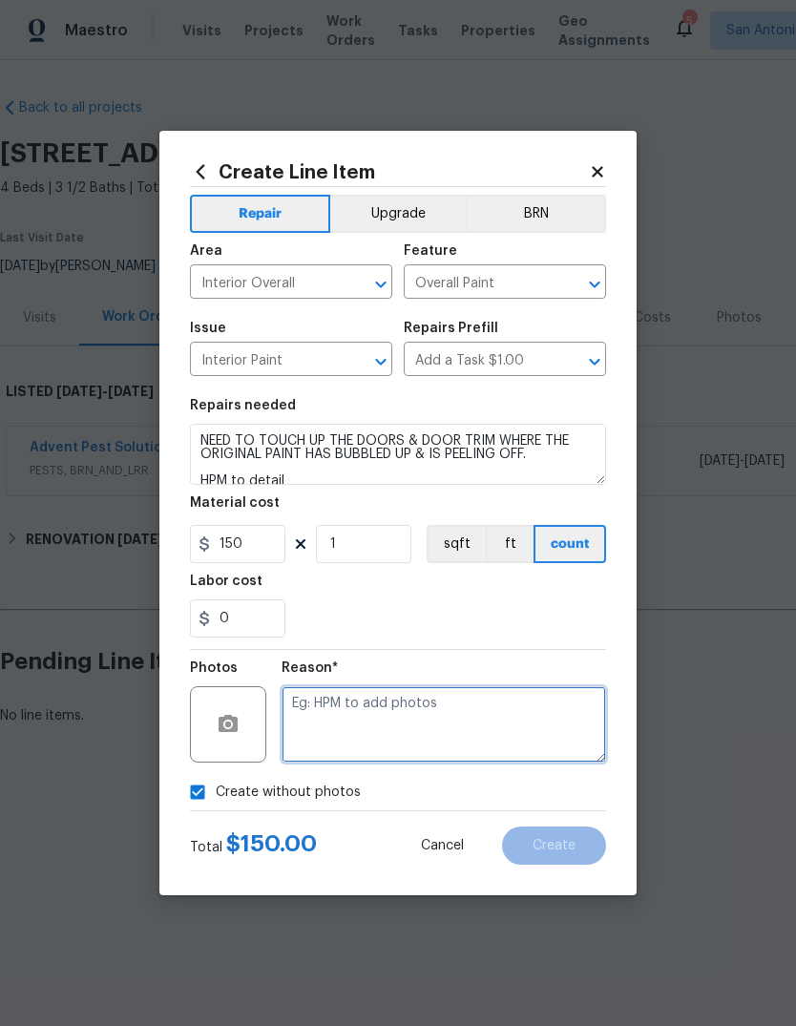
scroll to position [0, 0]
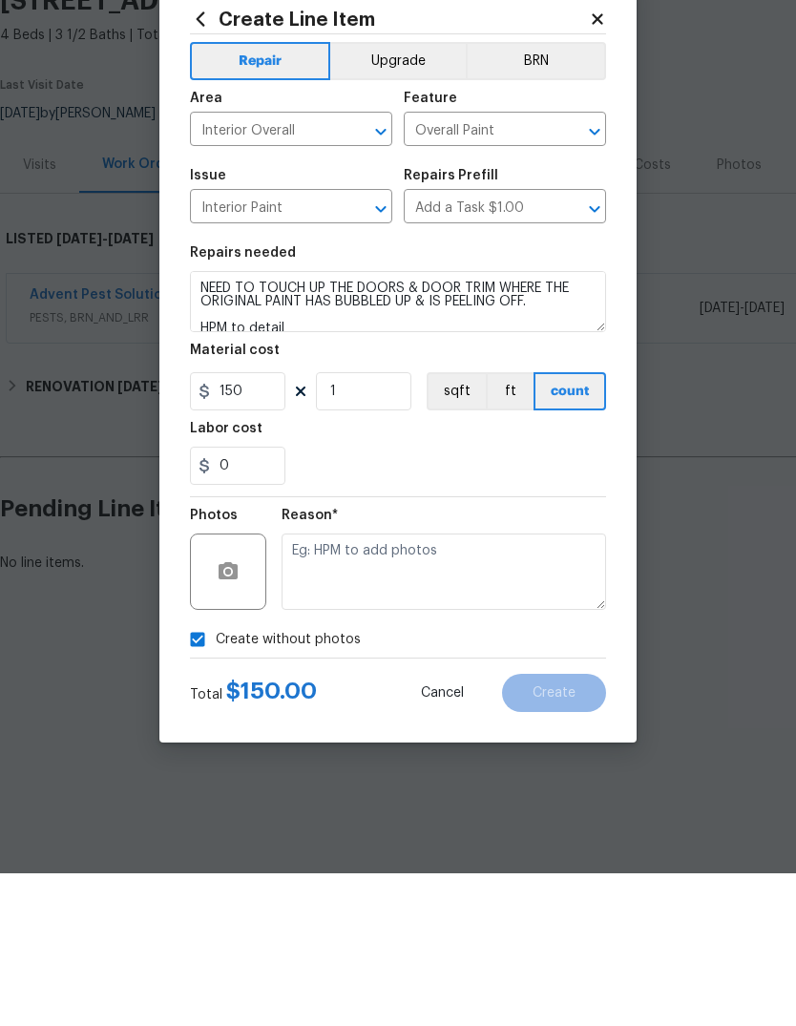
click at [209, 748] on input "Create without photos" at bounding box center [197, 792] width 36 height 36
checkbox input "false"
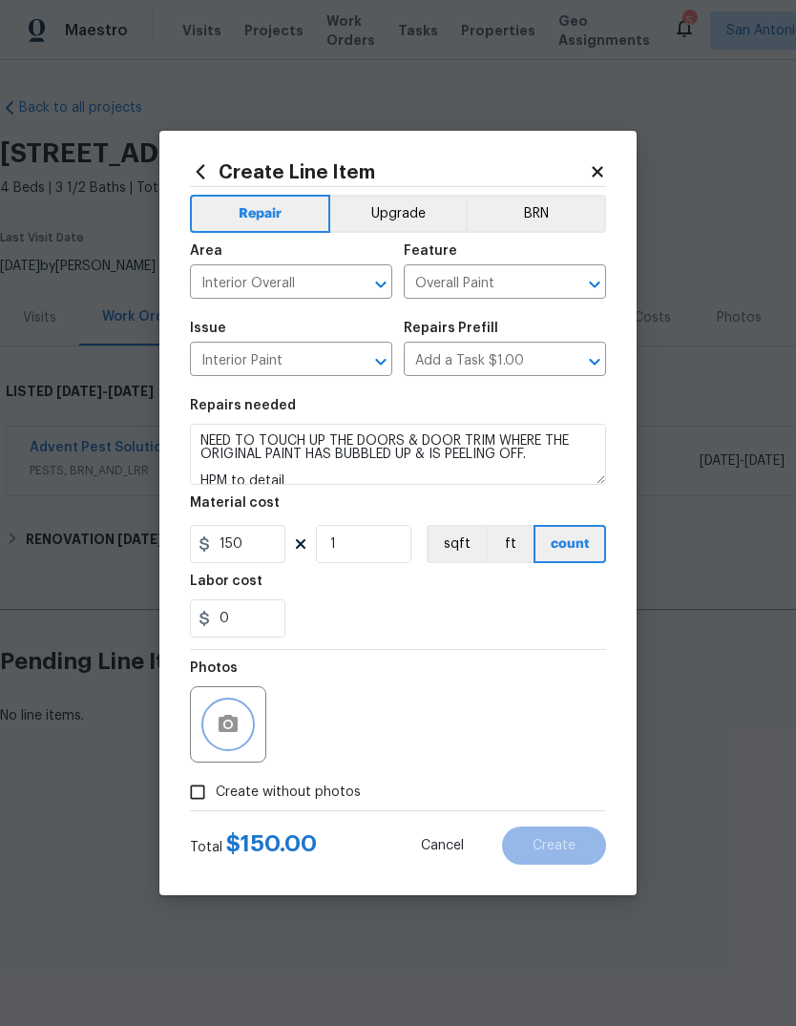
click at [226, 708] on button "button" at bounding box center [228, 725] width 46 height 46
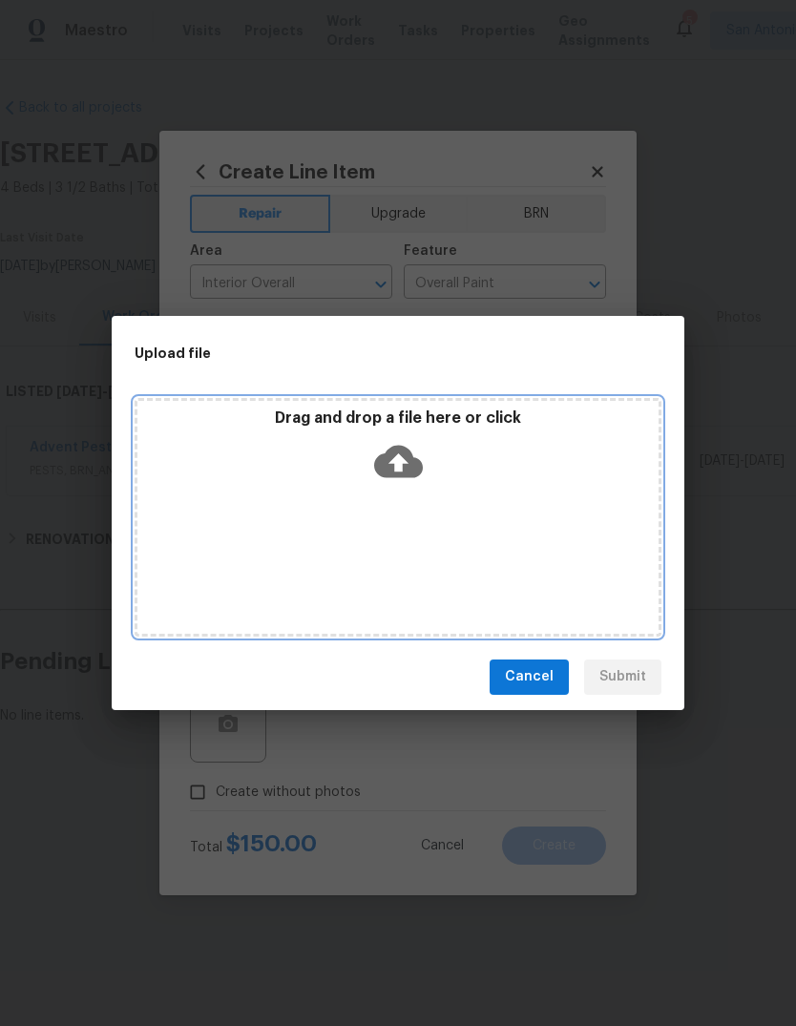
click at [409, 464] on icon at bounding box center [398, 461] width 49 height 32
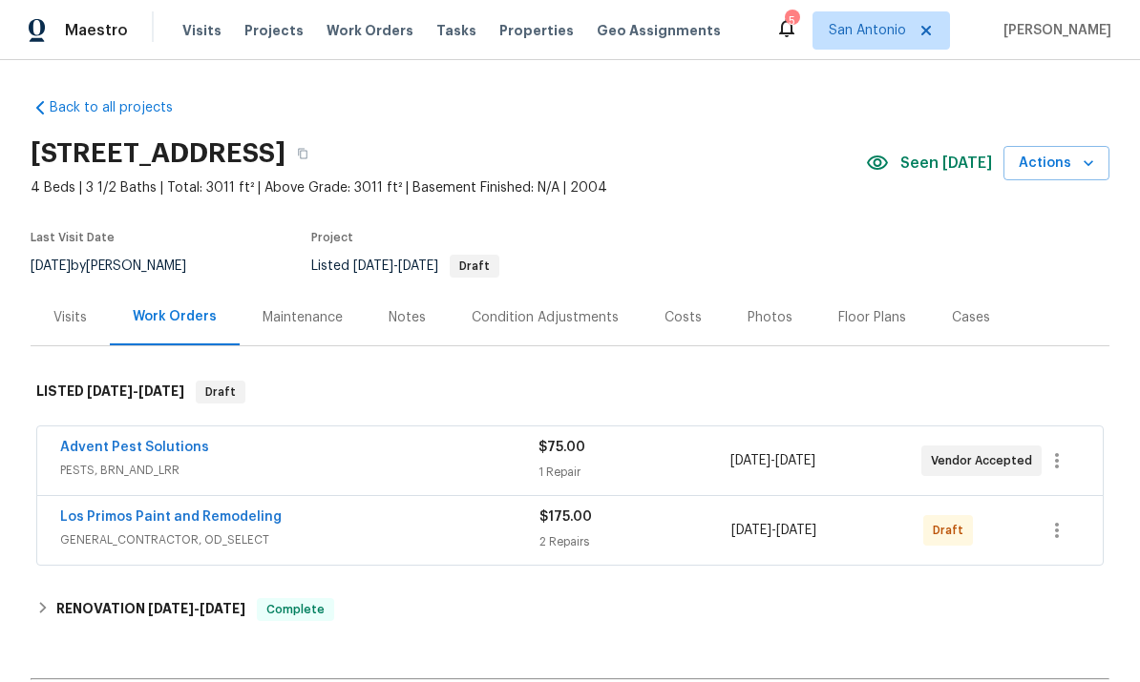
click at [377, 528] on div "Los Primos Paint and Remodeling" at bounding box center [299, 519] width 479 height 23
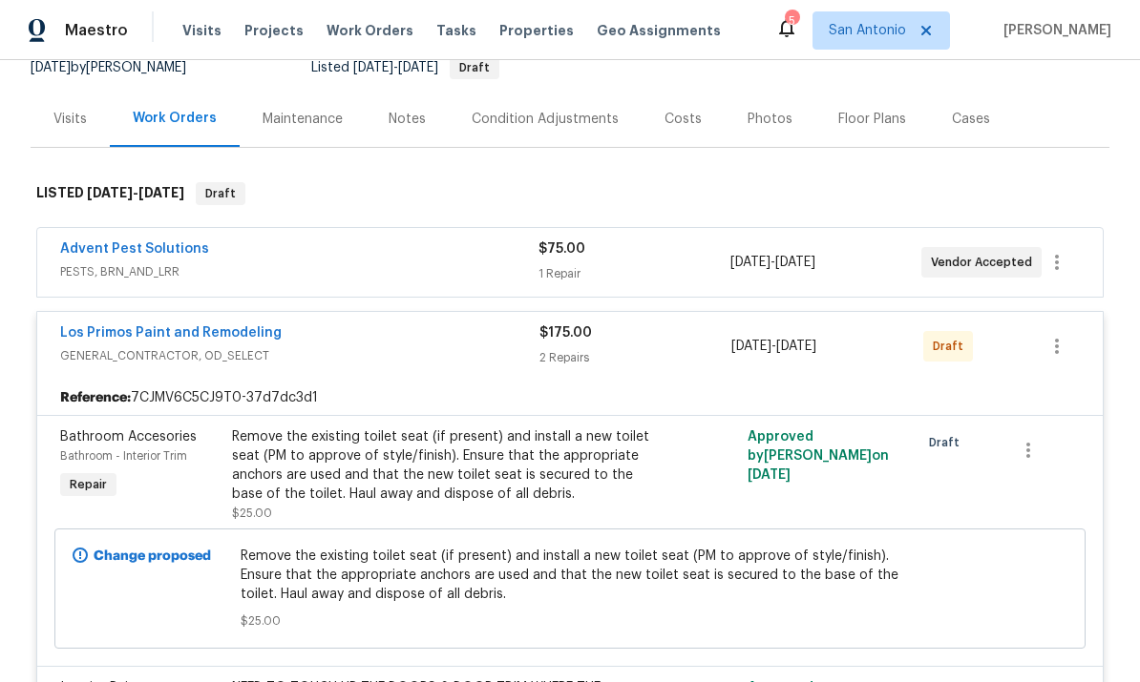
scroll to position [133, 0]
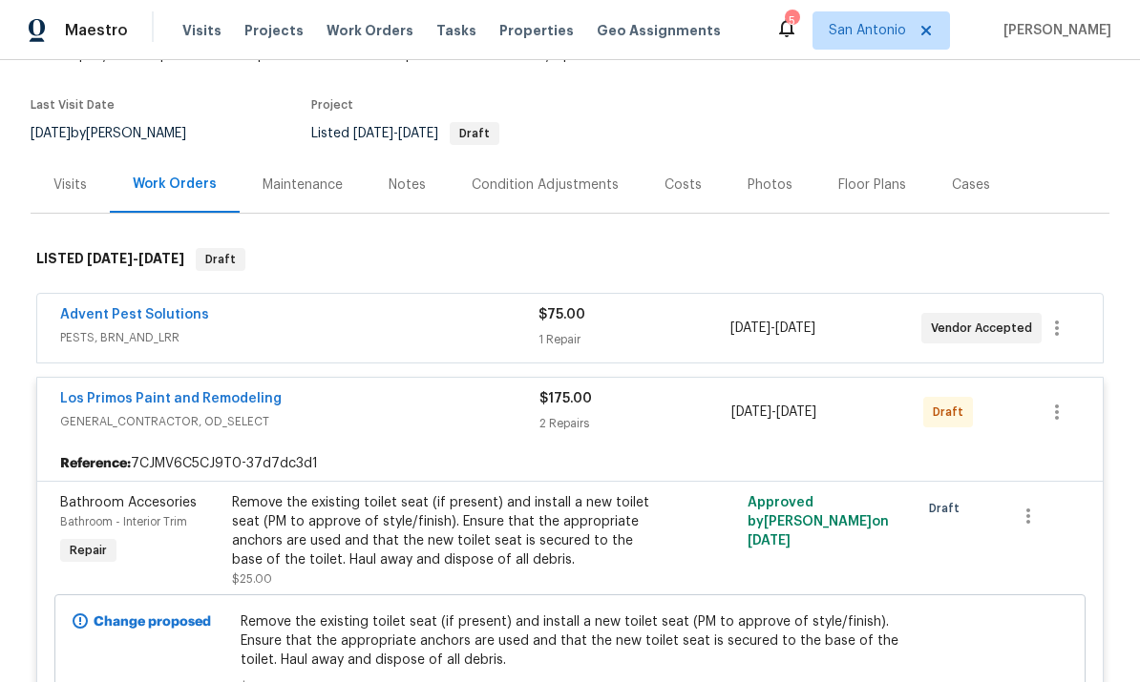
click at [377, 399] on div "Los Primos Paint and Remodeling" at bounding box center [299, 400] width 479 height 23
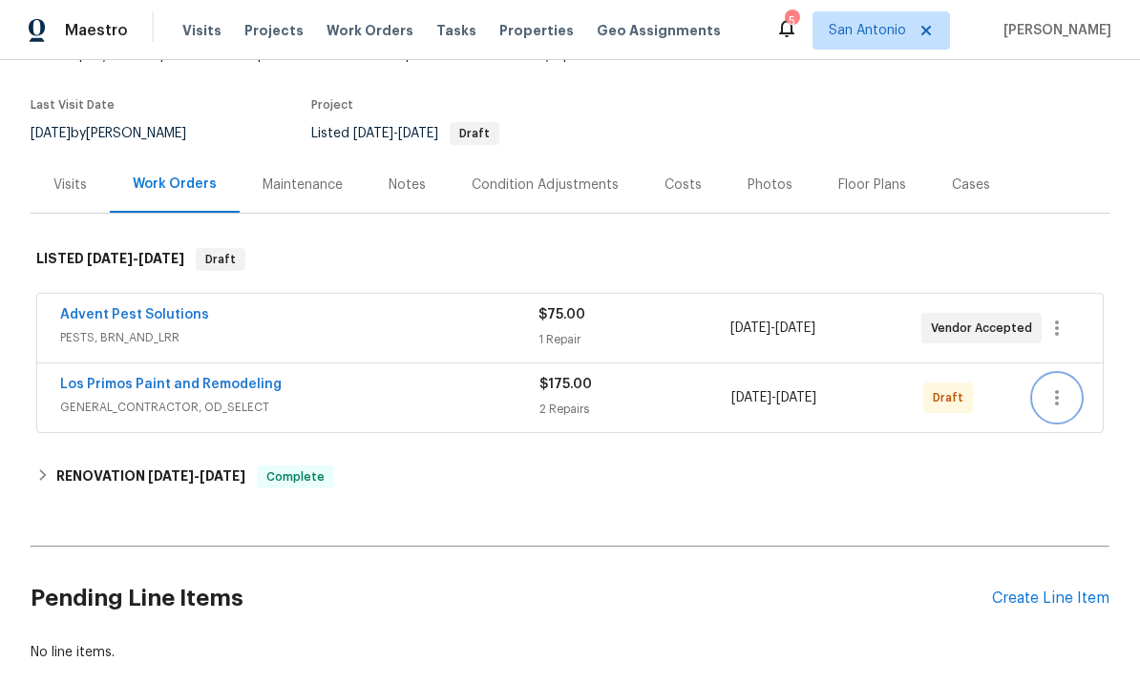
click at [1043, 408] on button "button" at bounding box center [1057, 398] width 46 height 46
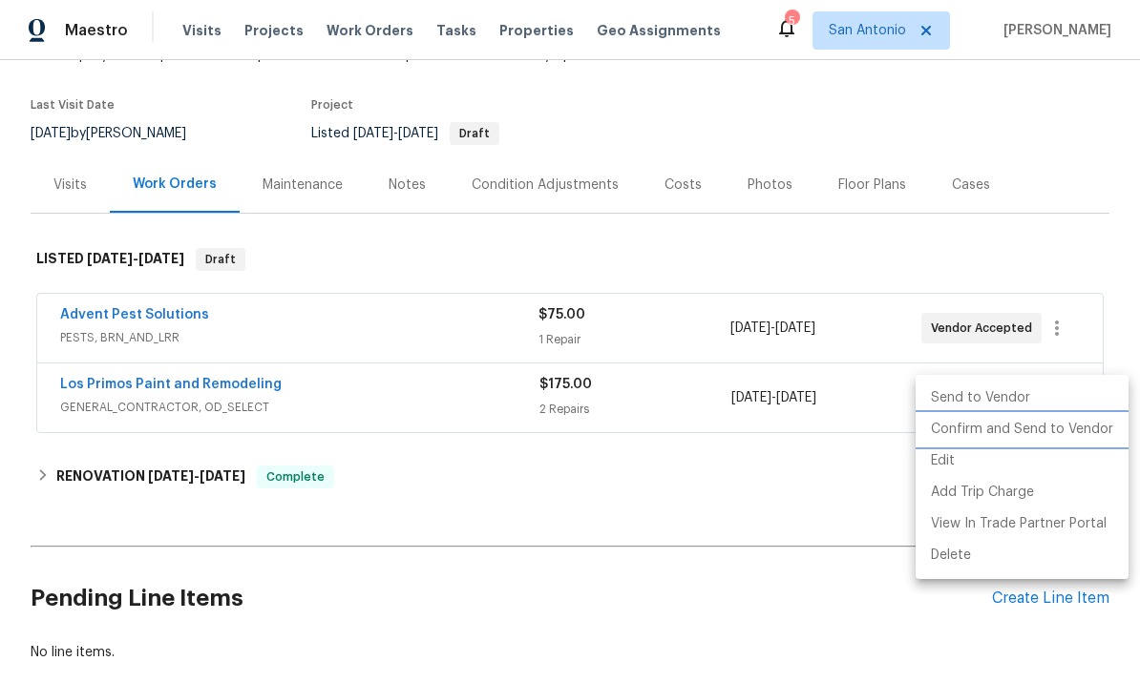
click at [1022, 430] on li "Confirm and Send to Vendor" at bounding box center [1021, 429] width 213 height 31
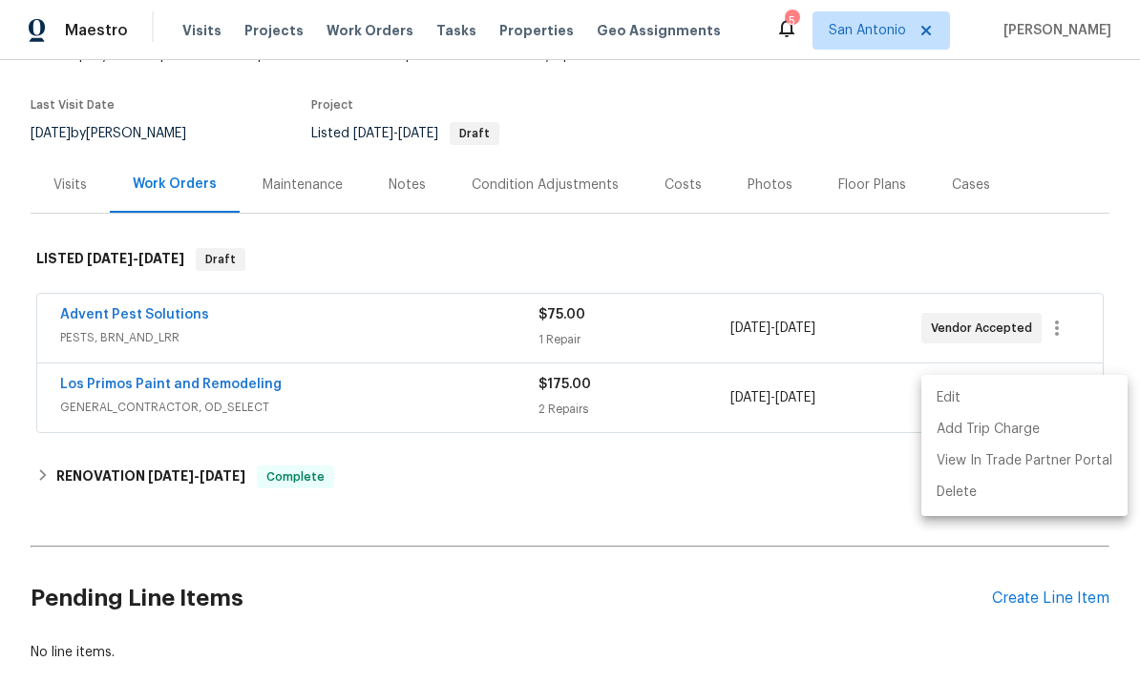
click at [329, 412] on div at bounding box center [570, 341] width 1140 height 682
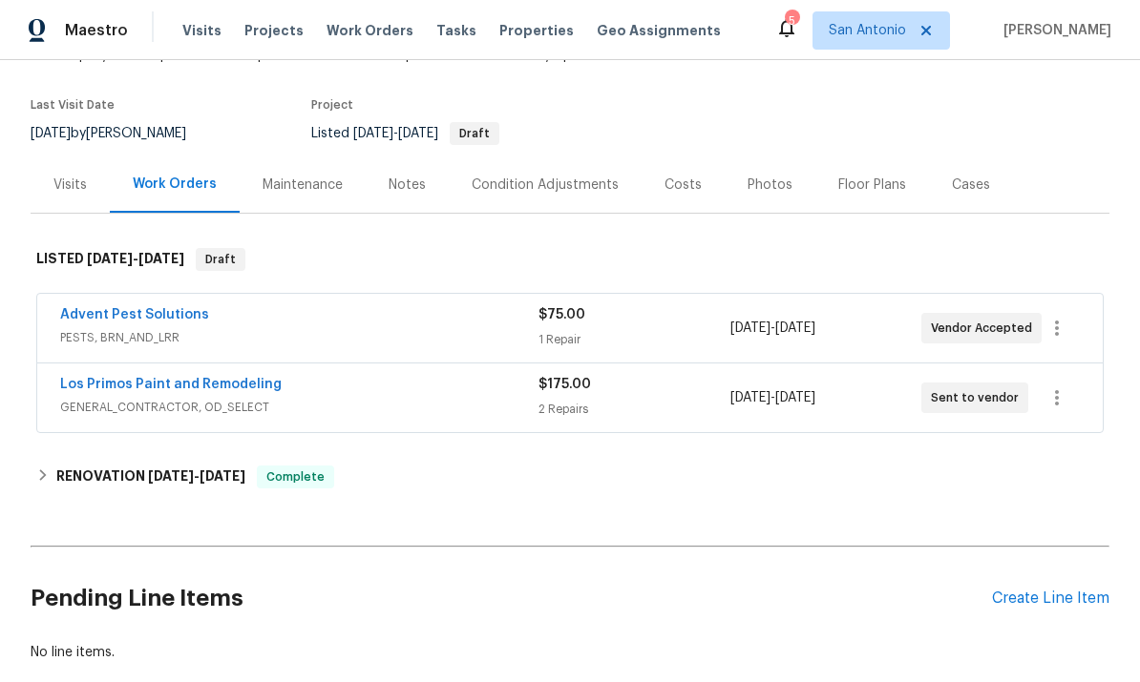
click at [182, 389] on link "Los Primos Paint and Remodeling" at bounding box center [170, 384] width 221 height 13
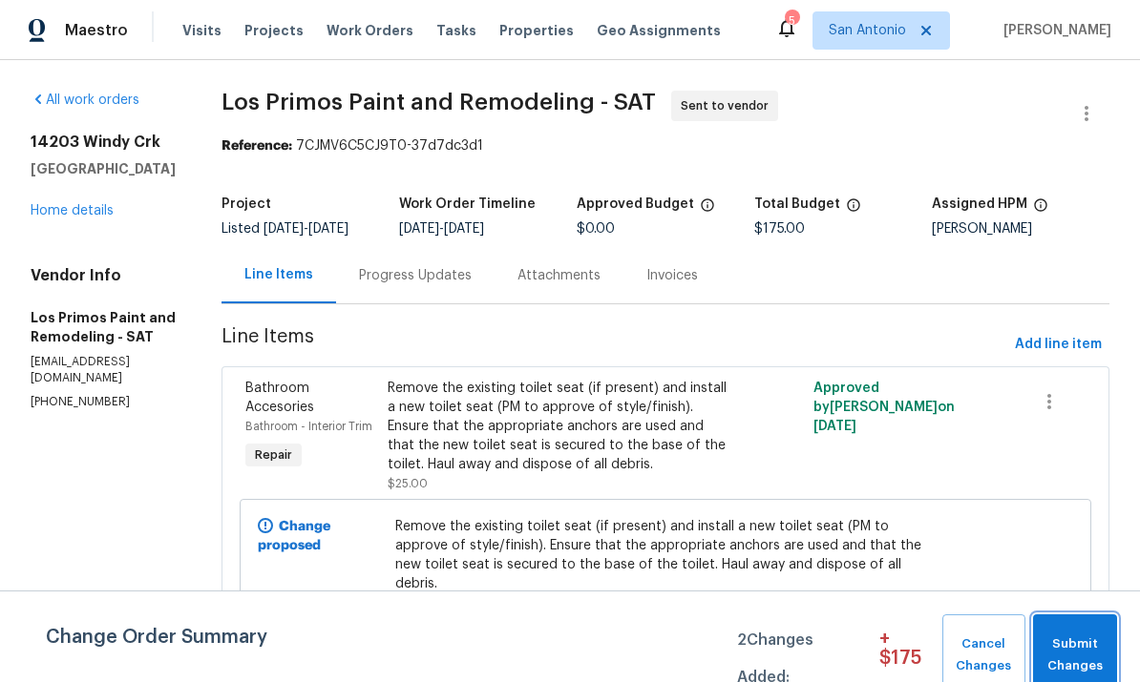
click at [1070, 646] on span "Submit Changes" at bounding box center [1074, 656] width 65 height 44
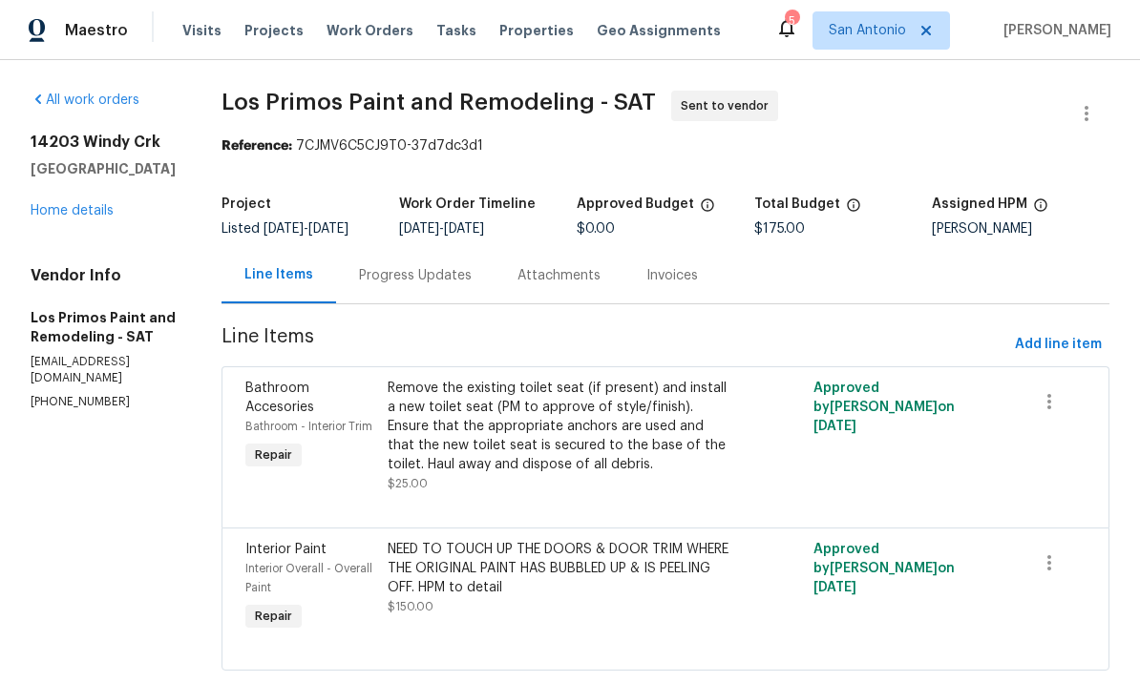
click at [458, 446] on div "Remove the existing toilet seat (if present) and install a new toilet seat (PM …" at bounding box center [559, 426] width 344 height 95
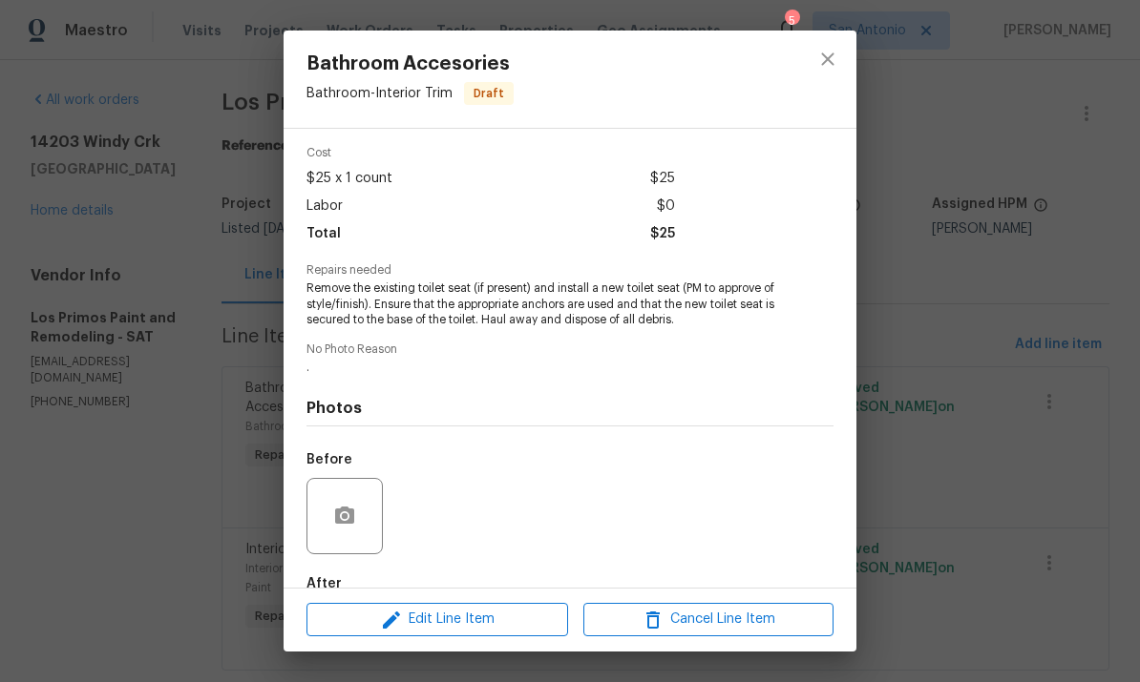
scroll to position [115, 0]
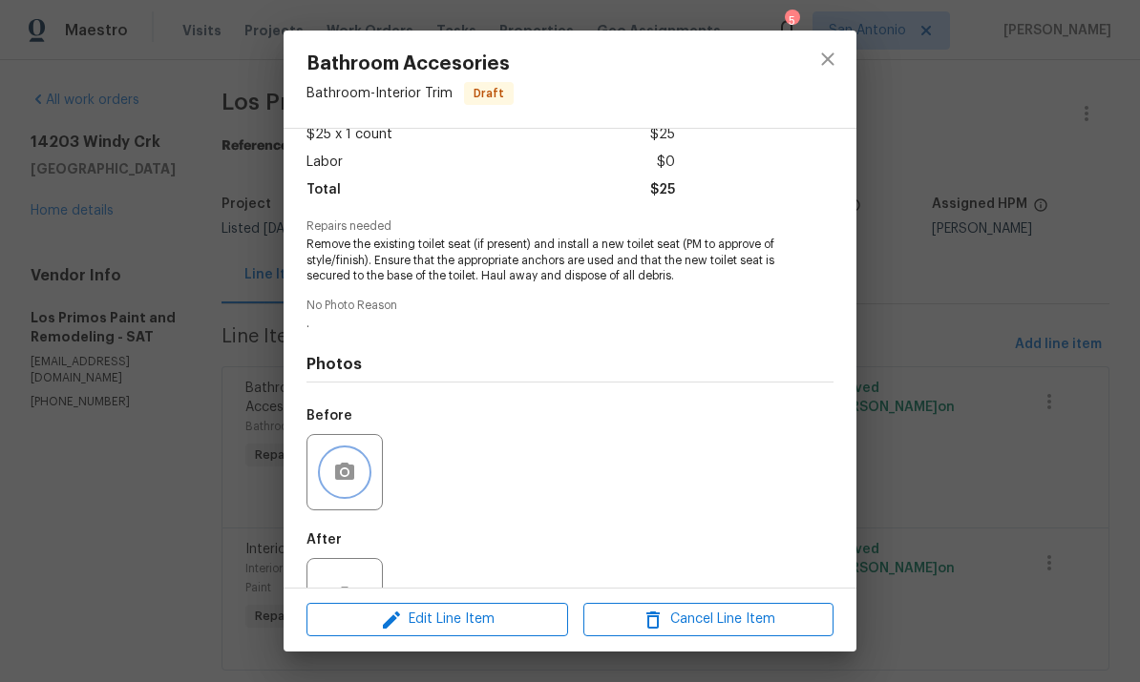
click at [332, 482] on button "button" at bounding box center [345, 473] width 46 height 46
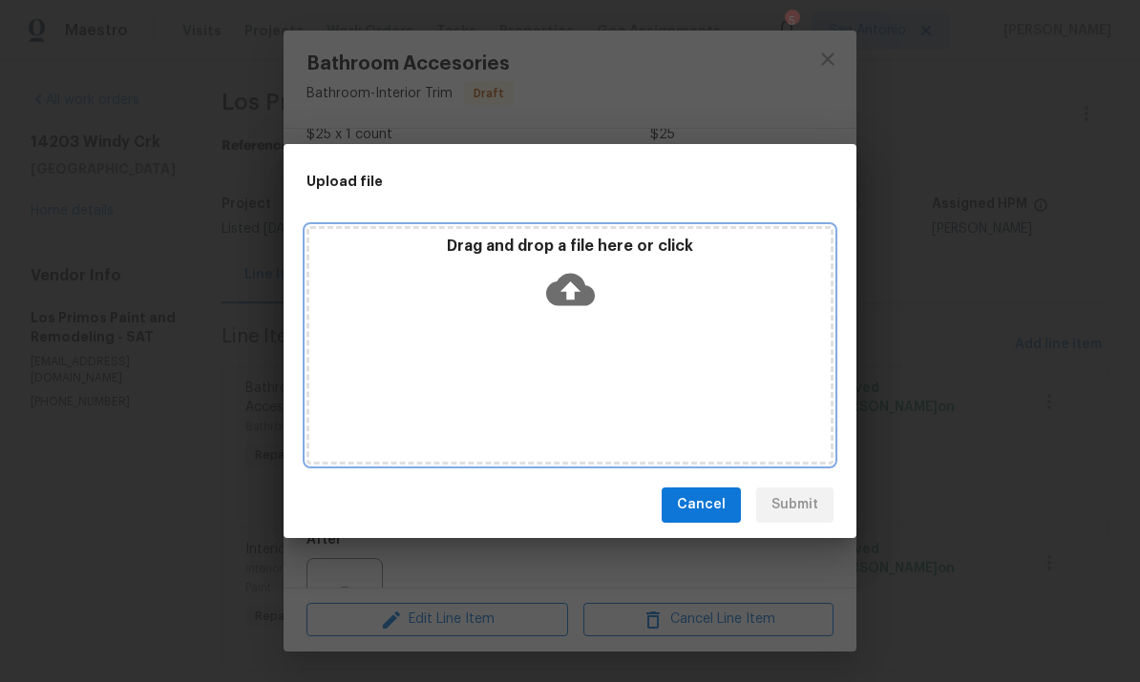
click at [558, 289] on icon at bounding box center [570, 289] width 49 height 32
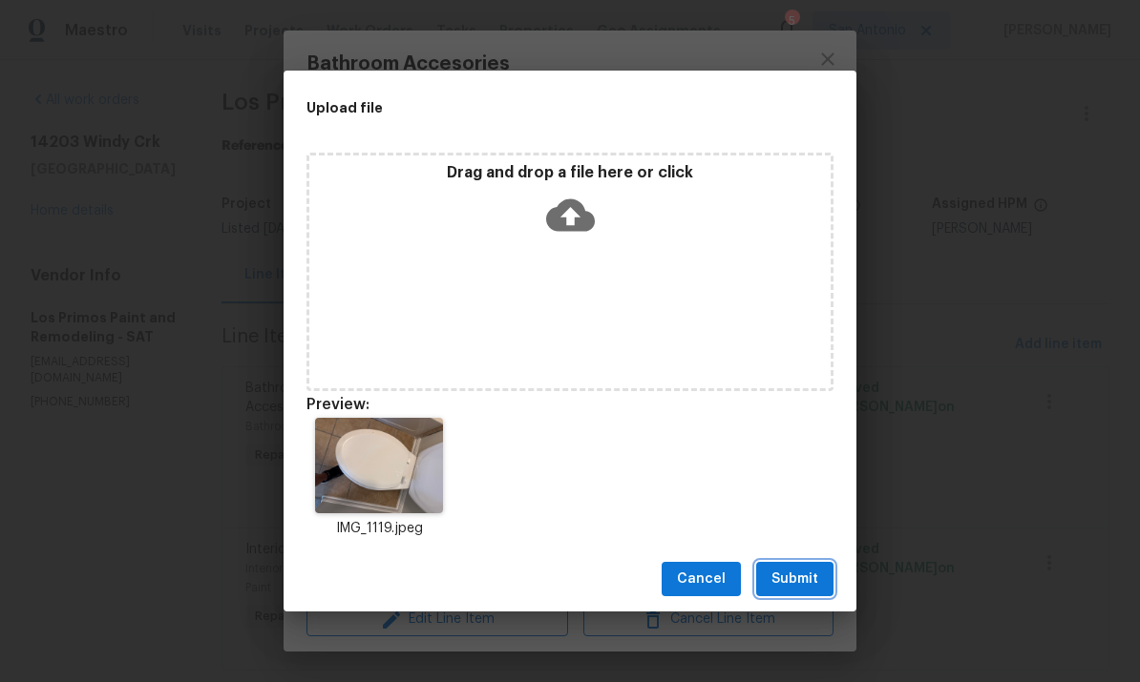
click at [792, 587] on span "Submit" at bounding box center [794, 580] width 47 height 24
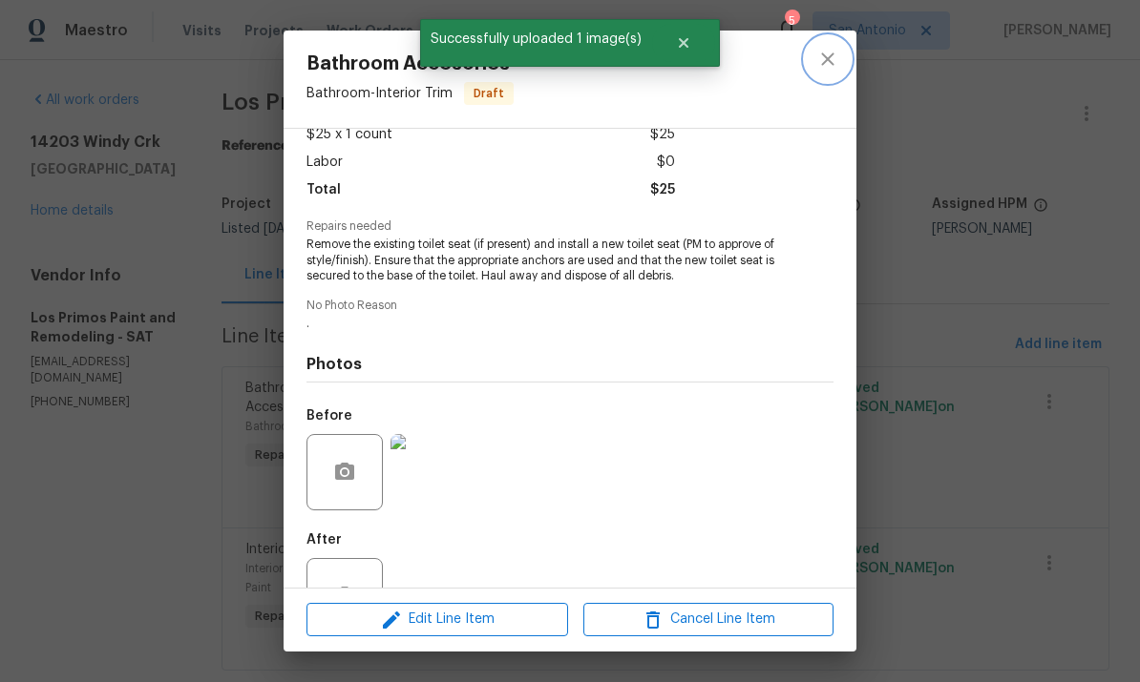
click at [825, 59] on icon "close" at bounding box center [827, 59] width 23 height 23
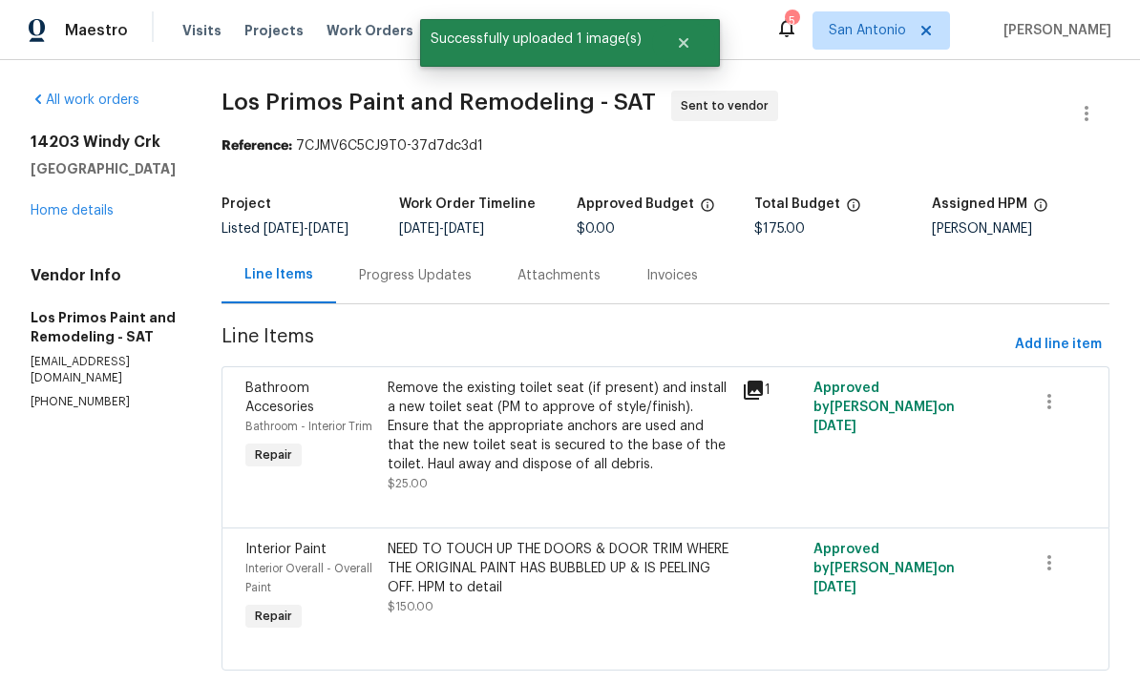
click at [533, 560] on div "NEED TO TOUCH UP THE DOORS & DOOR TRIM WHERE THE ORIGINAL PAINT HAS BUBBLED UP …" at bounding box center [559, 568] width 344 height 57
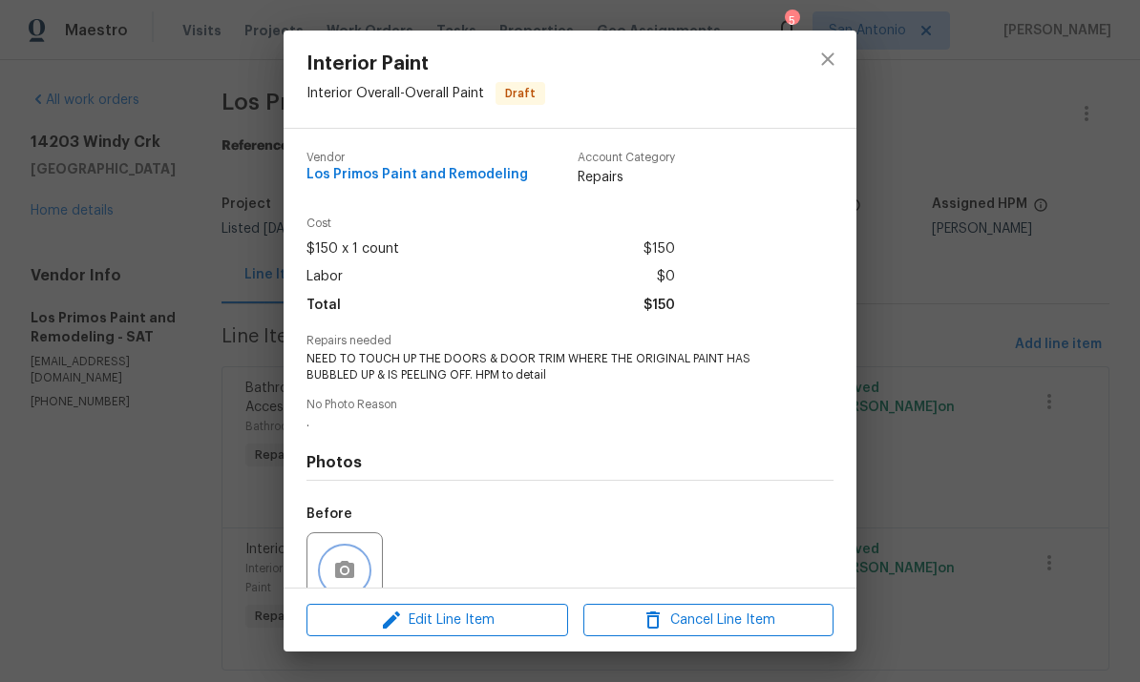
click at [351, 568] on icon "button" at bounding box center [344, 570] width 23 height 23
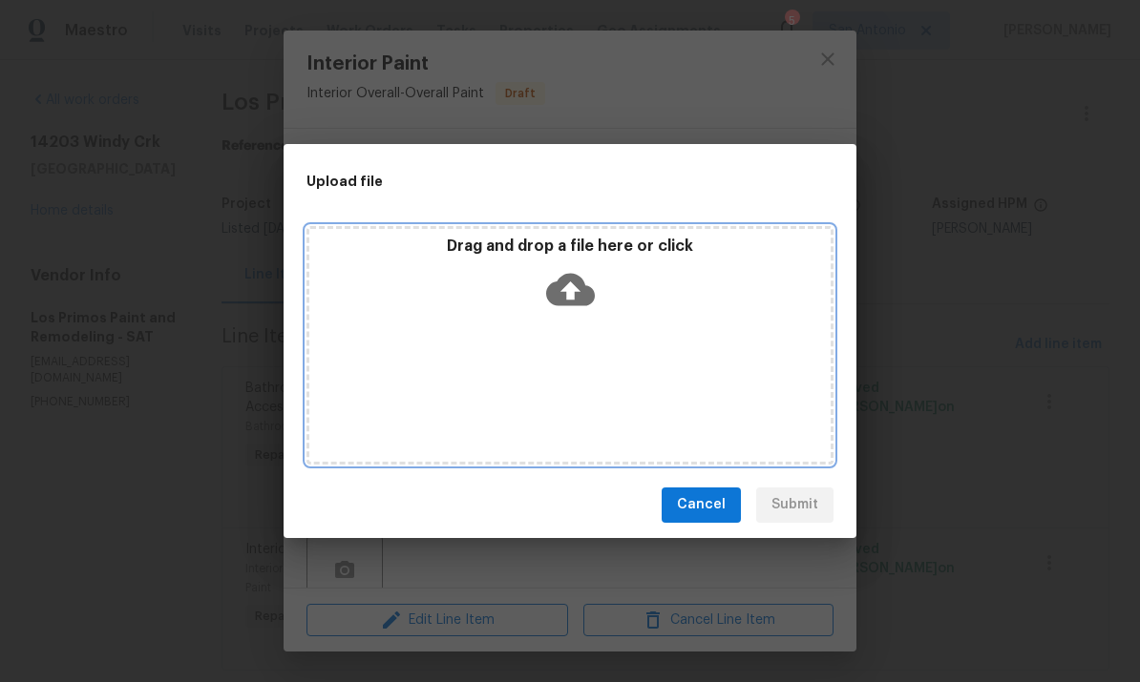
click at [574, 286] on icon at bounding box center [570, 289] width 49 height 49
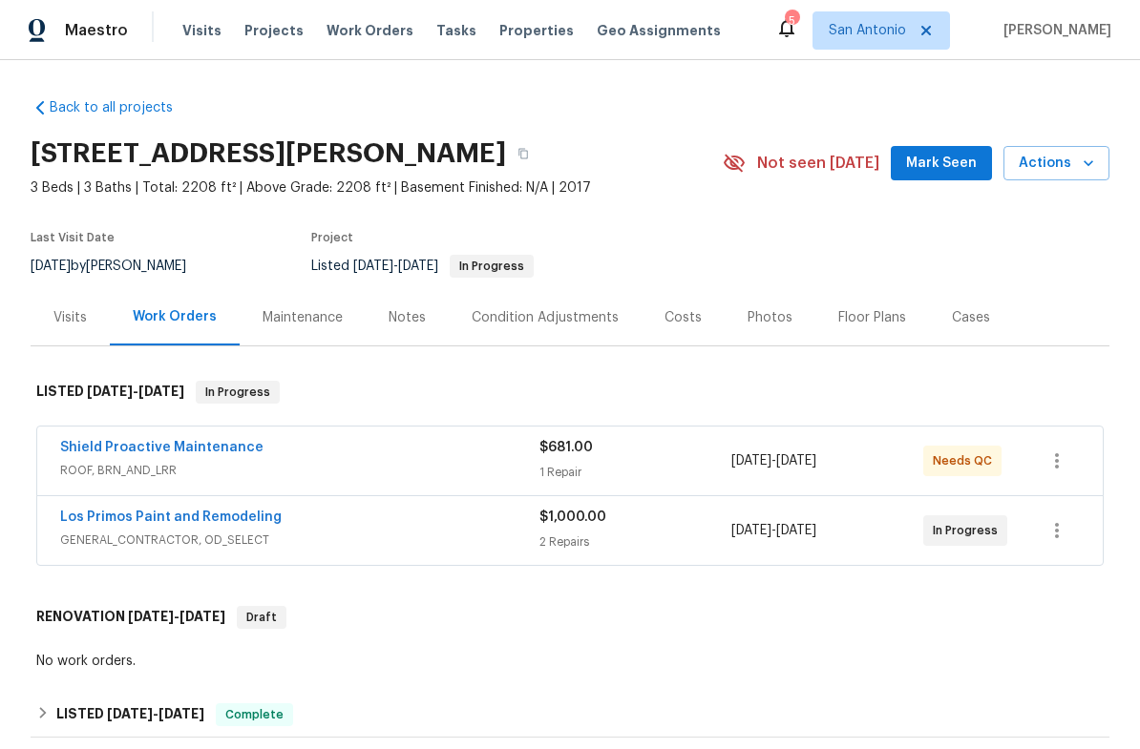
click at [337, 480] on span "ROOF, BRN_AND_LRR" at bounding box center [299, 470] width 479 height 19
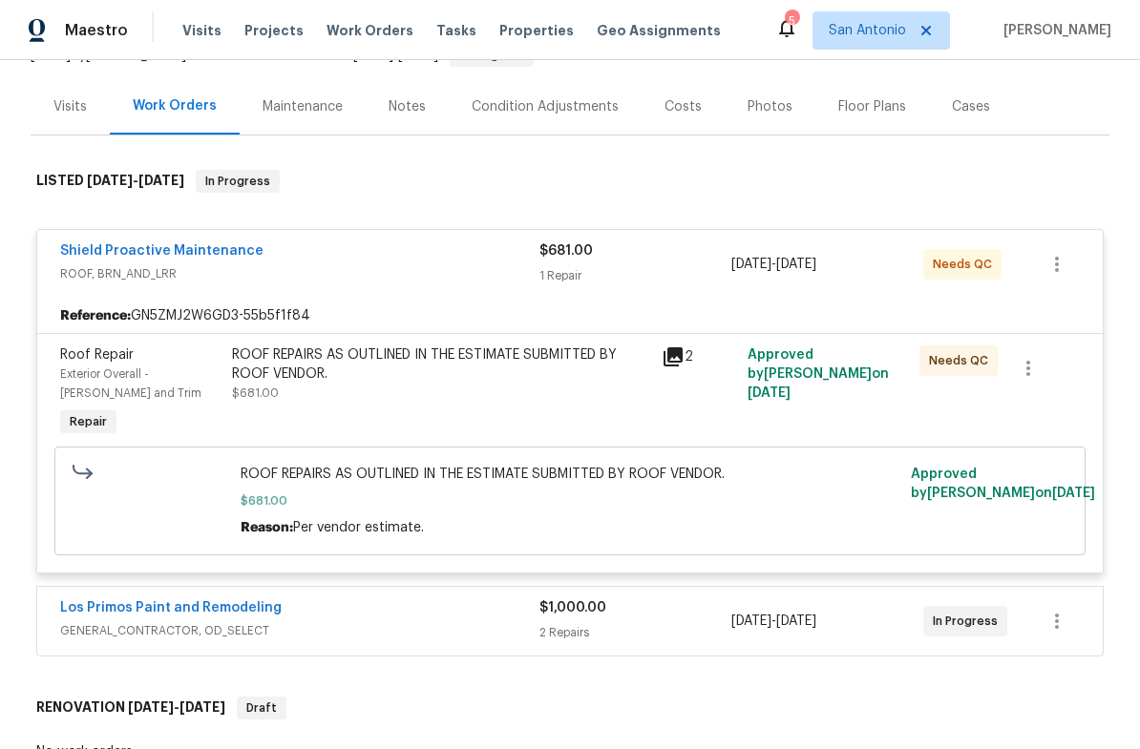
scroll to position [212, 0]
click at [387, 402] on div "ROOF REPAIRS AS OUTLINED IN THE ESTIMATE SUBMITTED BY ROOF VENDOR. $681.00" at bounding box center [441, 373] width 418 height 57
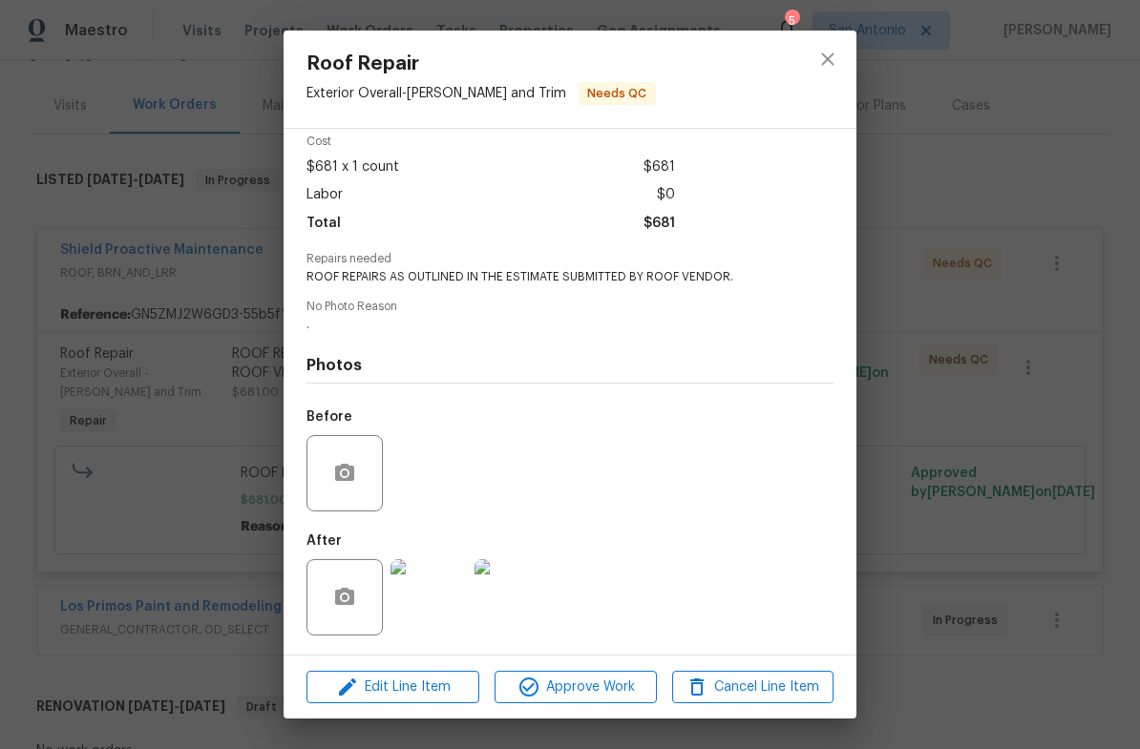
scroll to position [88, 0]
click at [423, 595] on img at bounding box center [428, 597] width 76 height 76
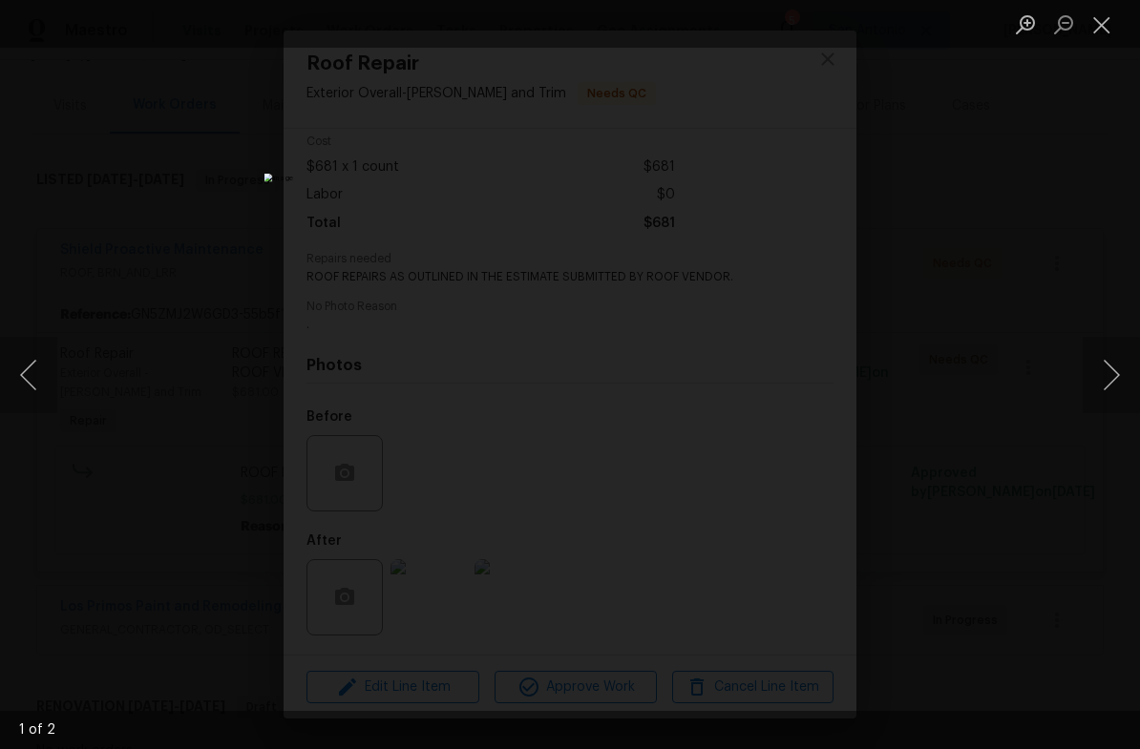
click at [460, 321] on img "Lightbox" at bounding box center [570, 375] width 612 height 402
click at [1108, 369] on button "Next image" at bounding box center [1110, 375] width 57 height 76
click at [1109, 372] on button "Next image" at bounding box center [1110, 375] width 57 height 76
click at [1092, 373] on button "Next image" at bounding box center [1110, 375] width 57 height 76
click at [1106, 374] on button "Next image" at bounding box center [1110, 375] width 57 height 76
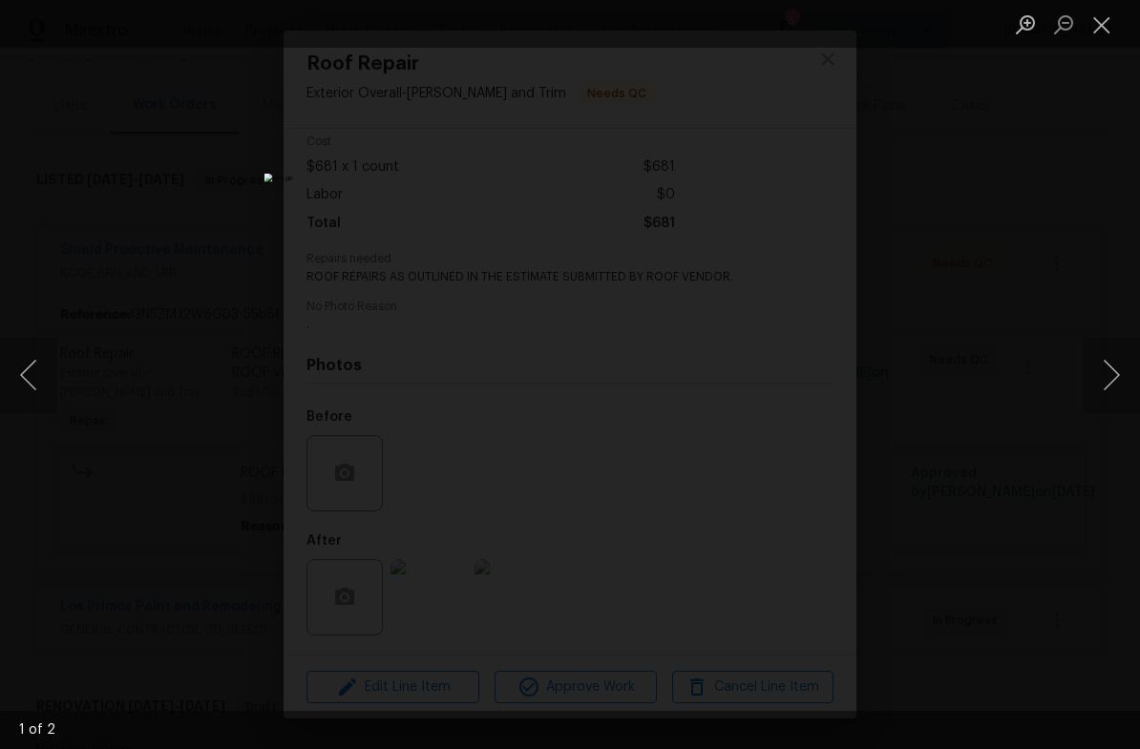
click at [1100, 23] on button "Close lightbox" at bounding box center [1101, 24] width 38 height 33
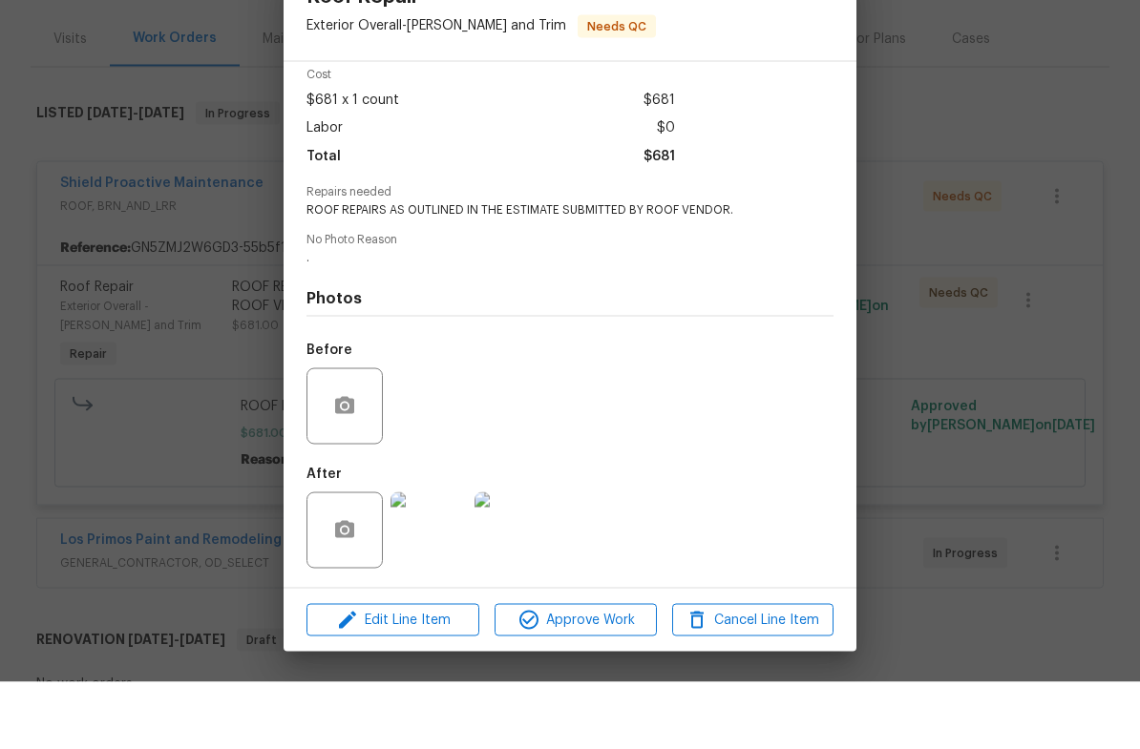
scroll to position [47, 0]
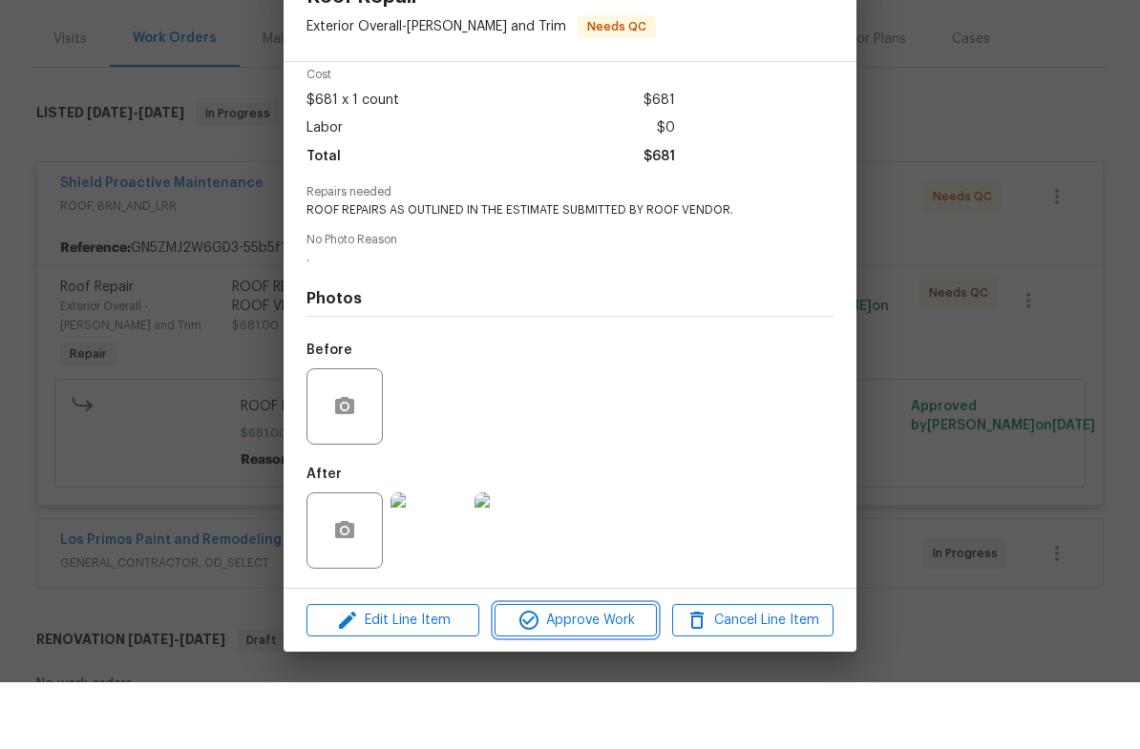
click at [586, 676] on span "Approve Work" at bounding box center [575, 688] width 150 height 24
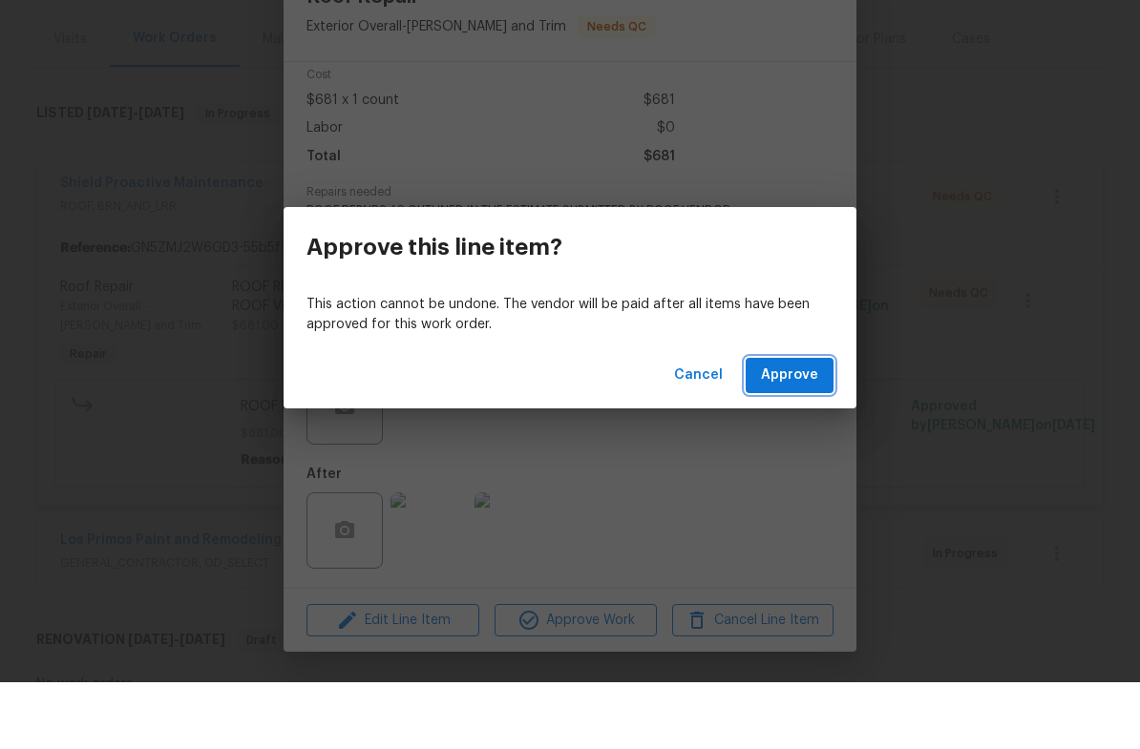
click at [806, 430] on span "Approve" at bounding box center [789, 442] width 57 height 24
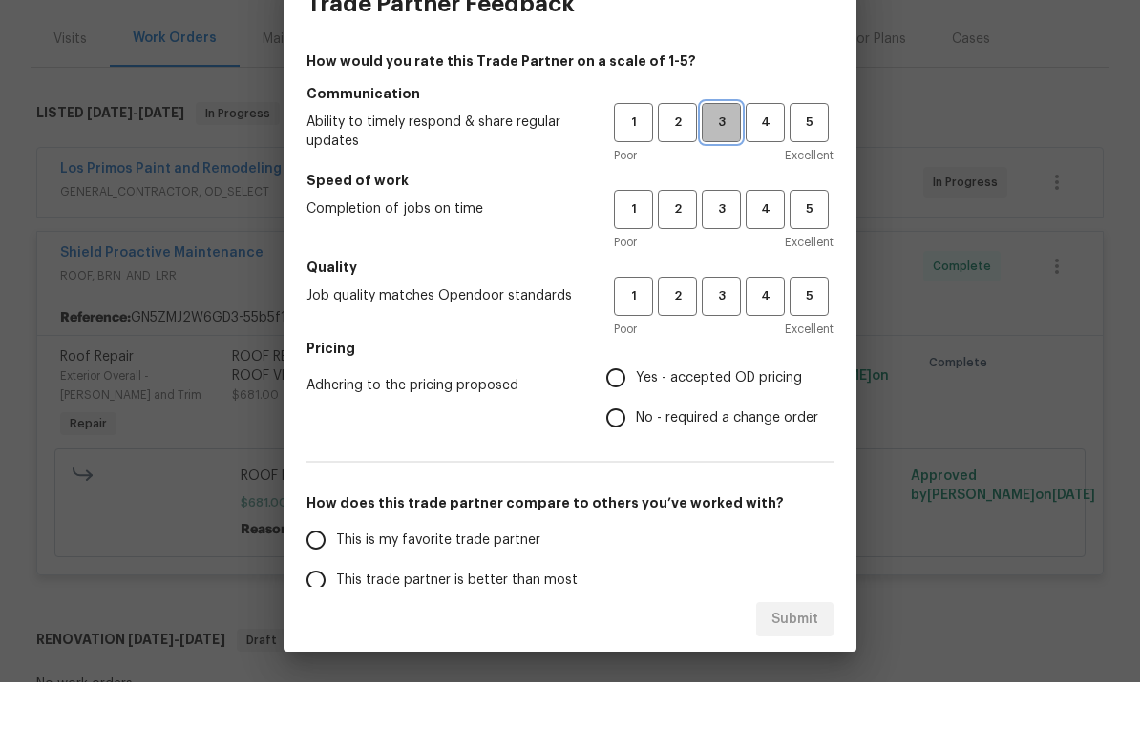
click at [723, 178] on span "3" at bounding box center [720, 189] width 35 height 22
click at [723, 257] on button "3" at bounding box center [721, 276] width 39 height 39
click at [773, 352] on span "4" at bounding box center [764, 363] width 35 height 22
click at [619, 425] on input "Yes - accepted OD pricing" at bounding box center [616, 445] width 40 height 40
radio input "true"
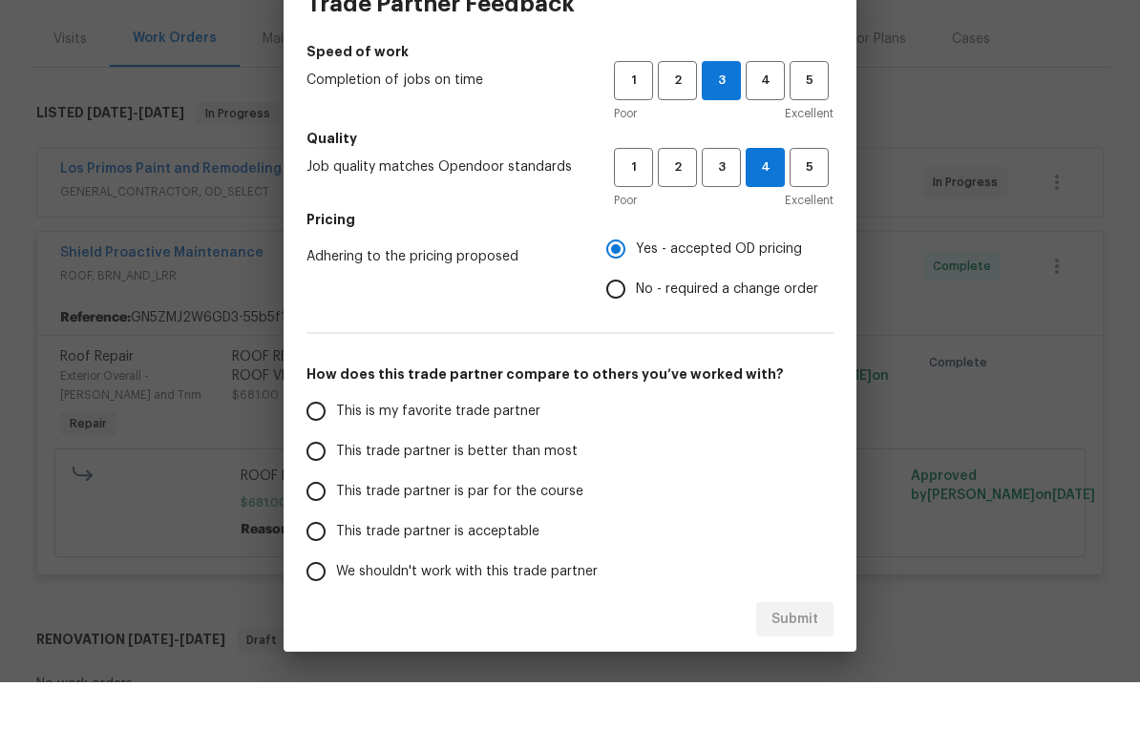
scroll to position [161, 0]
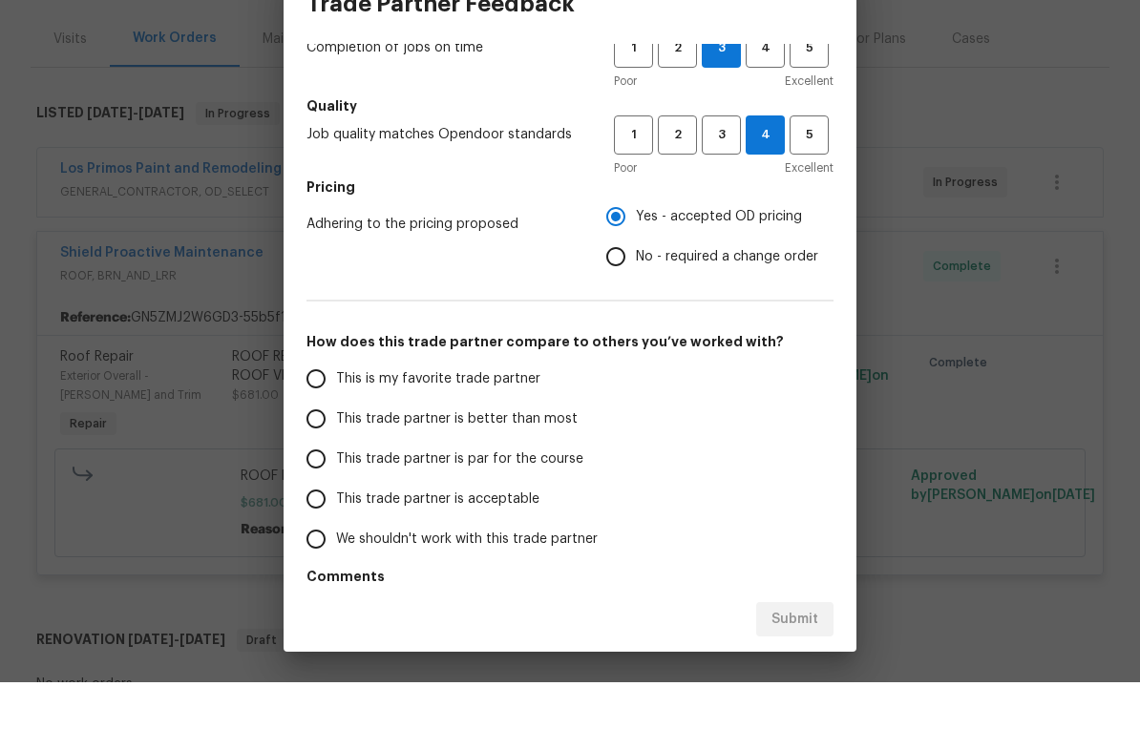
click at [327, 506] on input "This trade partner is par for the course" at bounding box center [316, 526] width 40 height 40
click at [792, 675] on span "Submit" at bounding box center [794, 687] width 47 height 24
radio input "true"
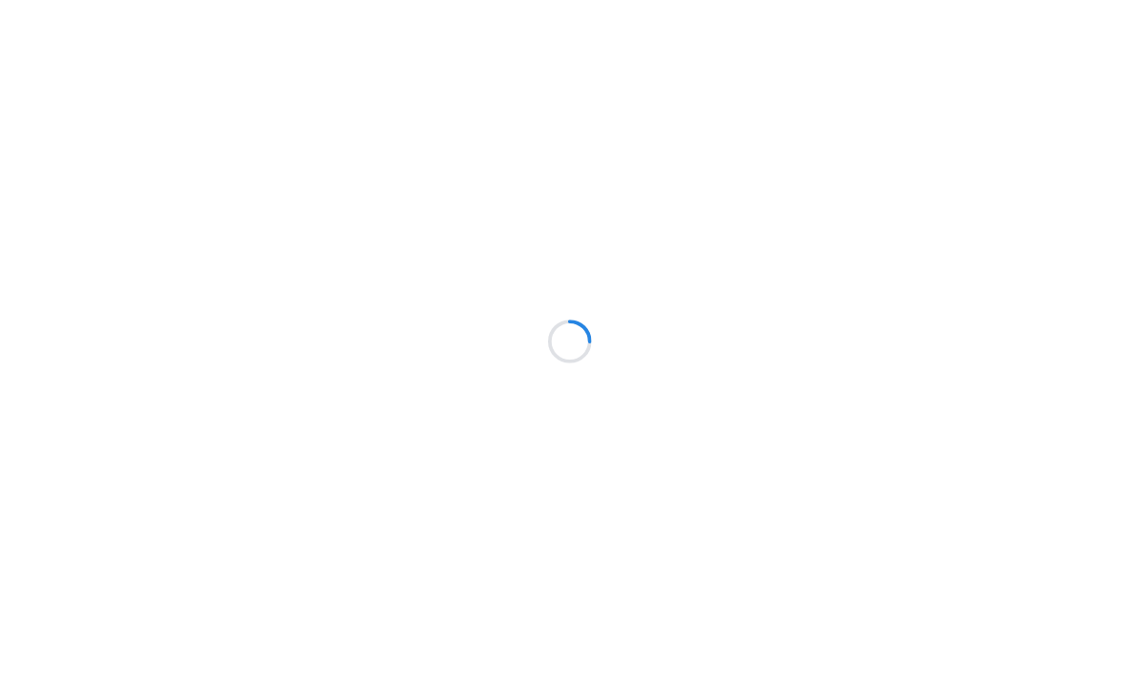
scroll to position [67, 0]
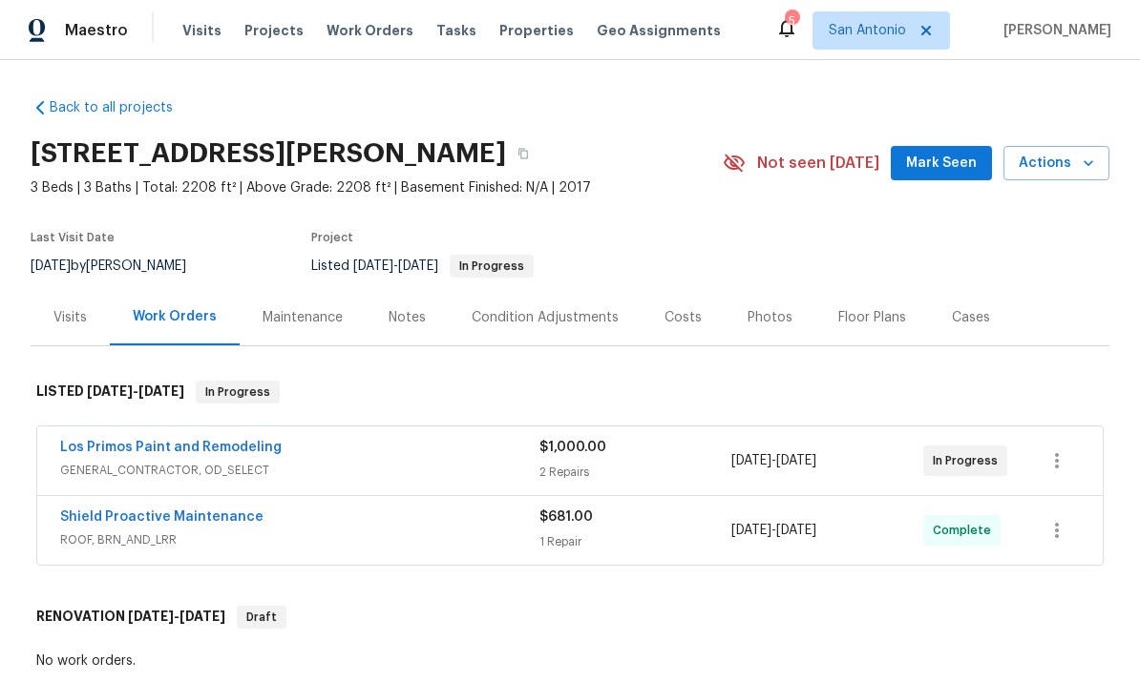
click at [972, 176] on span "Mark Seen" at bounding box center [941, 164] width 71 height 24
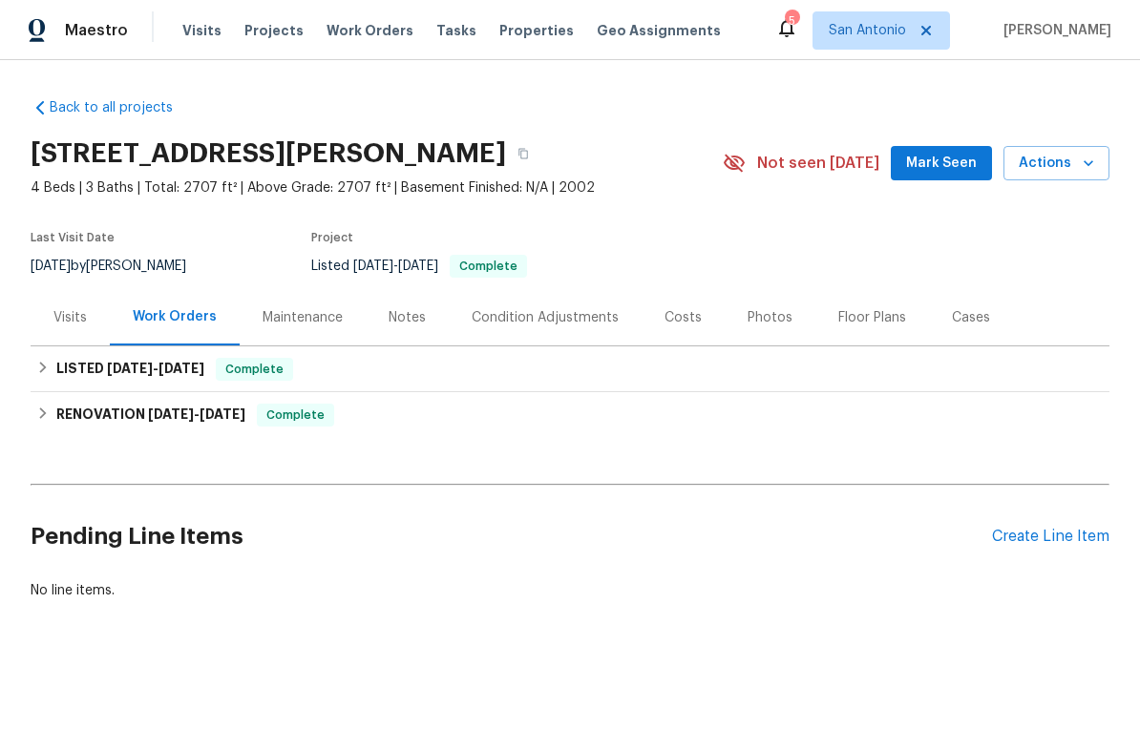
click at [938, 166] on span "Mark Seen" at bounding box center [941, 164] width 71 height 24
